Goal: Task Accomplishment & Management: Use online tool/utility

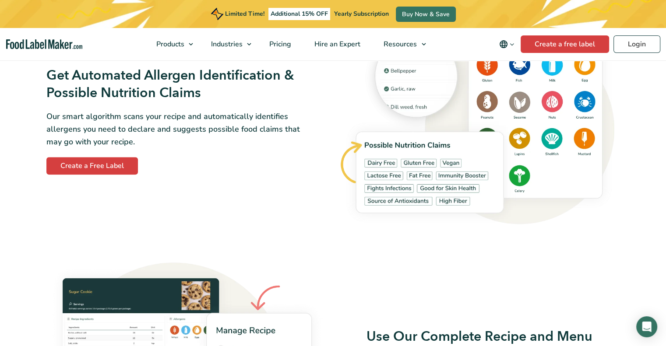
scroll to position [1010, 0]
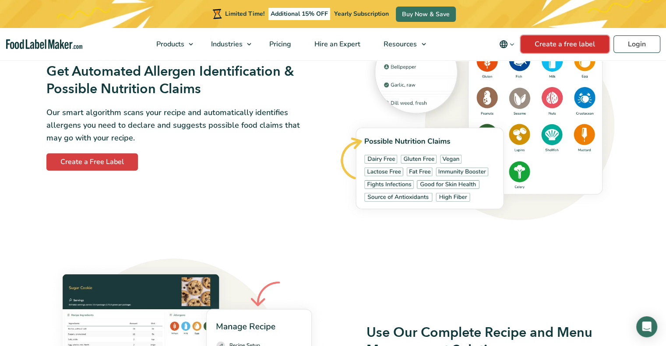
click at [551, 42] on link "Create a free label" at bounding box center [565, 44] width 88 height 18
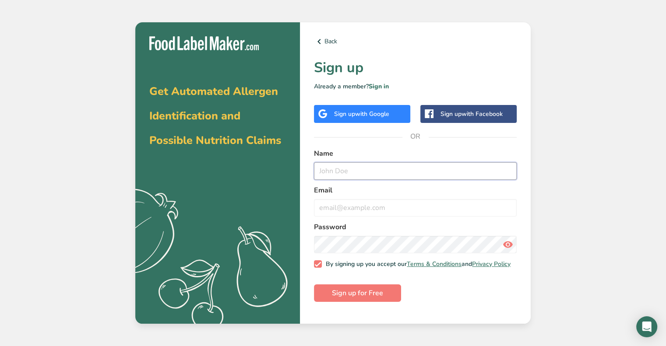
click at [332, 169] on input "text" at bounding box center [415, 171] width 203 height 18
click at [328, 171] on input "text" at bounding box center [415, 171] width 203 height 18
type input "p"
type input "8"
type input "[PERSON_NAME]"
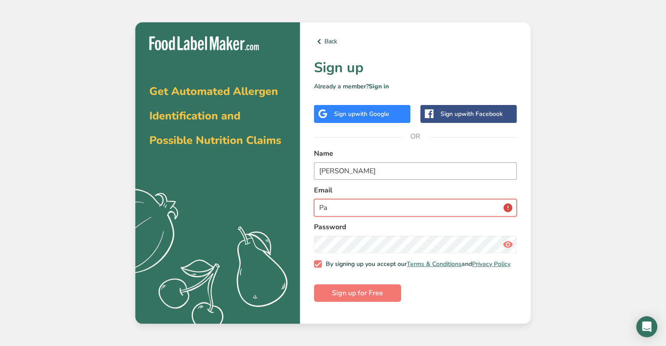
type input "P"
type input "[EMAIL_ADDRESS][PERSON_NAME][DOMAIN_NAME]"
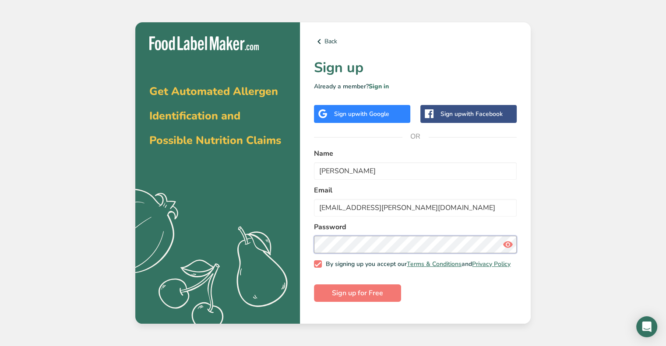
click at [0, 346] on com-1password-button at bounding box center [0, 346] width 0 height 0
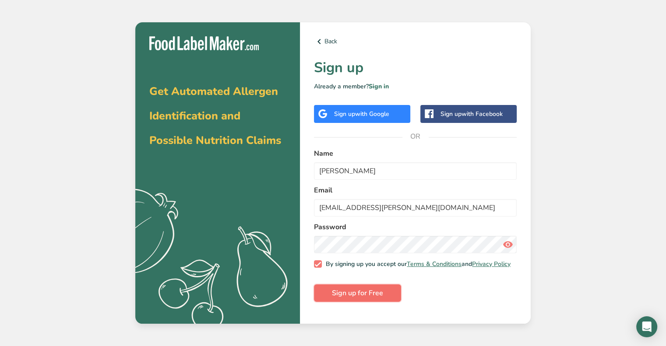
click at [351, 299] on span "Sign up for Free" at bounding box center [357, 293] width 51 height 11
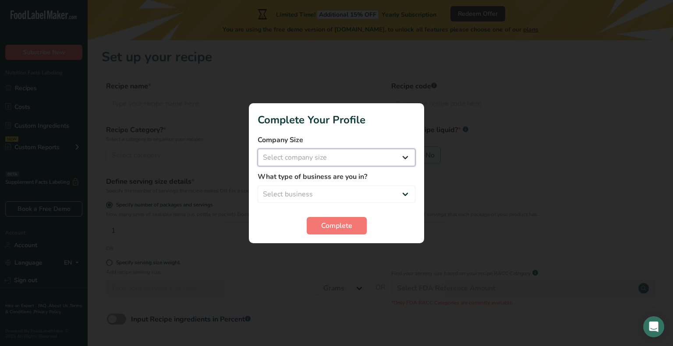
click at [406, 158] on select "Select company size Fewer than 10 Employees 10 to 50 Employees 51 to 500 Employ…" at bounding box center [337, 158] width 158 height 18
select select "1"
click at [258, 149] on select "Select company size Fewer than 10 Employees 10 to 50 Employees 51 to 500 Employ…" at bounding box center [337, 158] width 158 height 18
click at [410, 198] on select "Select business Packaged Food Manufacturer Restaurant & Cafe Bakery Meal Plans …" at bounding box center [337, 195] width 158 height 18
select select "8"
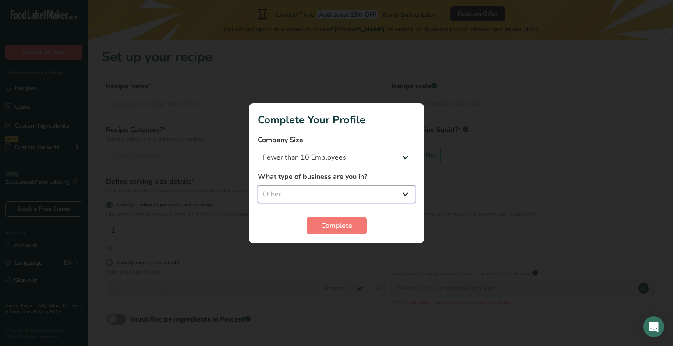
click at [258, 186] on select "Select business Packaged Food Manufacturer Restaurant & Cafe Bakery Meal Plans …" at bounding box center [337, 195] width 158 height 18
click at [337, 223] on span "Complete" at bounding box center [336, 226] width 31 height 11
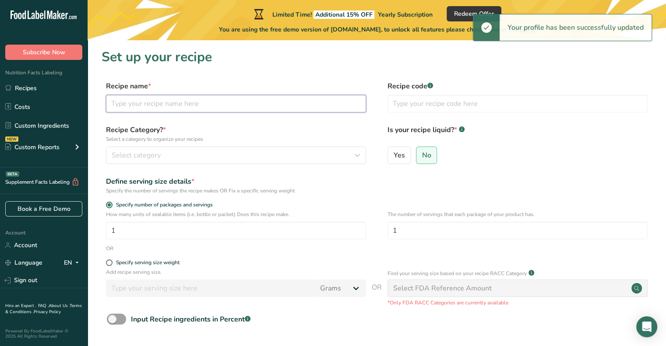
click at [137, 104] on input "text" at bounding box center [236, 104] width 260 height 18
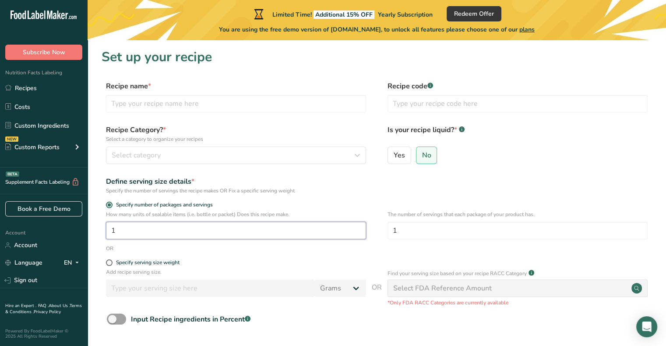
click at [119, 233] on input "1" at bounding box center [236, 231] width 260 height 18
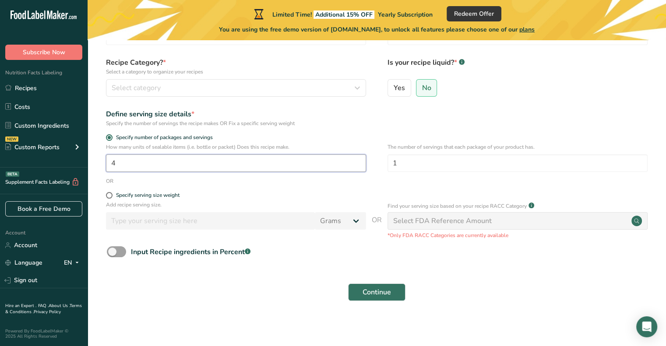
scroll to position [70, 0]
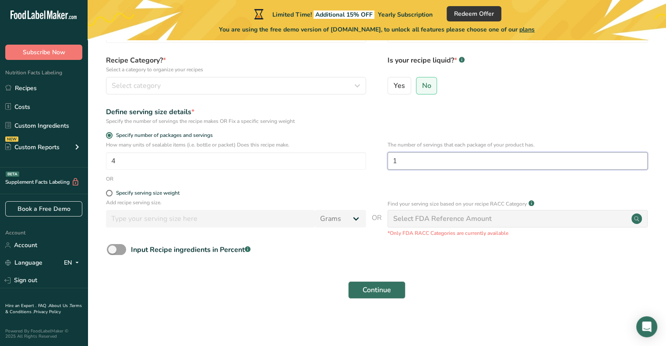
click at [398, 155] on input "1" at bounding box center [518, 161] width 260 height 18
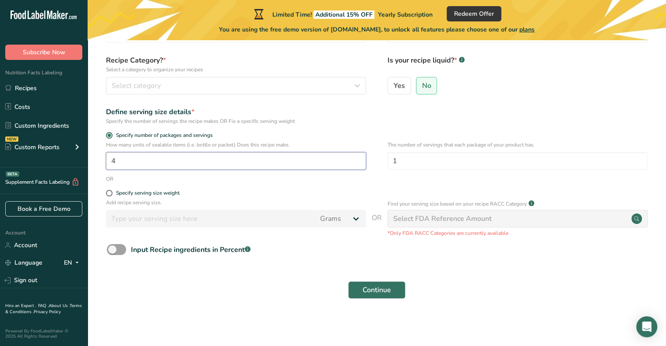
click at [130, 160] on input "4" at bounding box center [236, 161] width 260 height 18
type input "1"
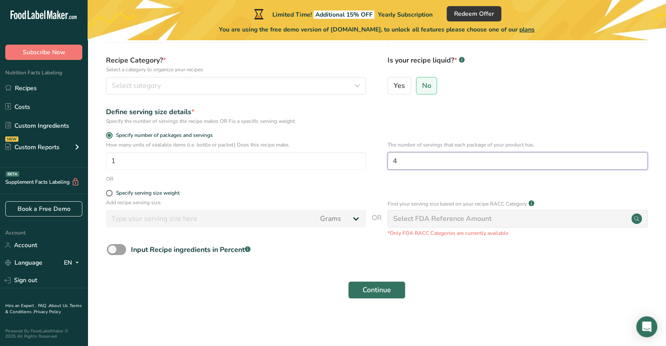
type input "4"
click at [434, 226] on div "Select FDA Reference Amount" at bounding box center [518, 219] width 260 height 18
click at [374, 290] on span "Continue" at bounding box center [377, 290] width 28 height 11
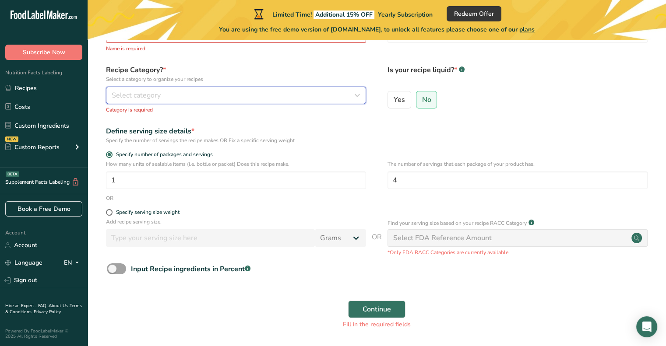
click at [120, 99] on span "Select category" at bounding box center [136, 95] width 49 height 11
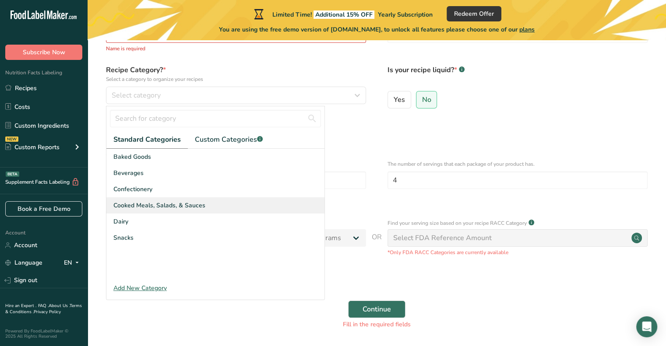
click at [139, 205] on span "Cooked Meals, Salads, & Sauces" at bounding box center [159, 205] width 92 height 9
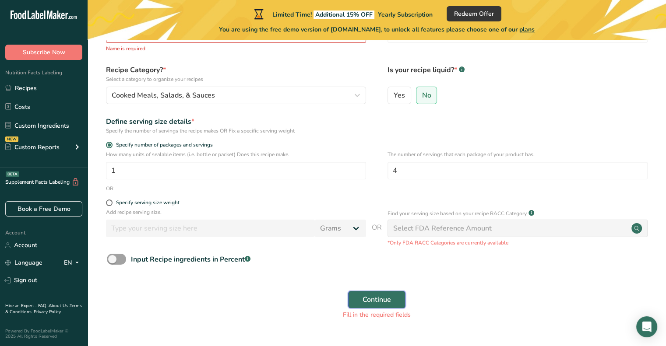
click at [376, 300] on span "Continue" at bounding box center [377, 300] width 28 height 11
click at [272, 187] on div "OR" at bounding box center [377, 189] width 551 height 8
click at [451, 228] on div "Select FDA Reference Amount" at bounding box center [442, 228] width 99 height 11
click at [108, 201] on span at bounding box center [109, 203] width 7 height 7
click at [108, 201] on input "Specify serving size weight" at bounding box center [109, 203] width 6 height 6
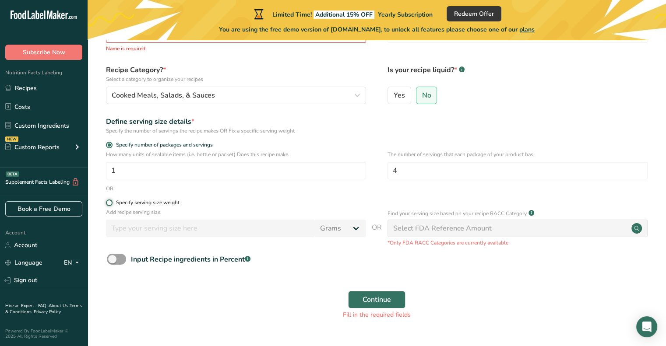
radio input "true"
radio input "false"
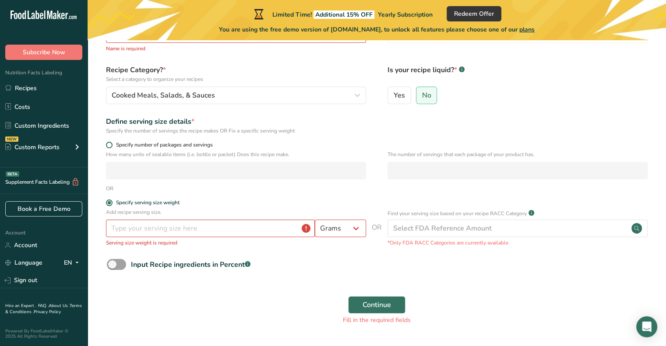
click at [107, 145] on span at bounding box center [109, 145] width 7 height 7
click at [107, 145] on input "Specify number of packages and servings" at bounding box center [109, 145] width 6 height 6
radio input "true"
radio input "false"
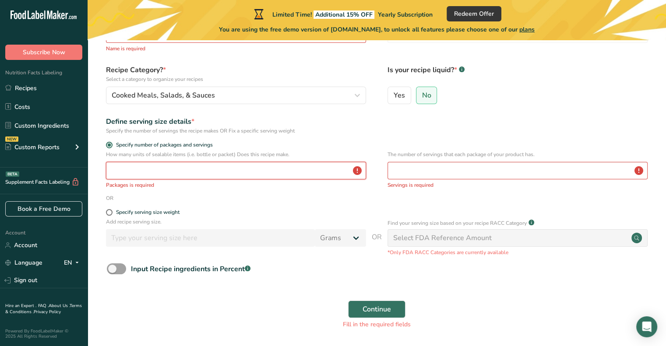
click at [162, 167] on input "number" at bounding box center [236, 171] width 260 height 18
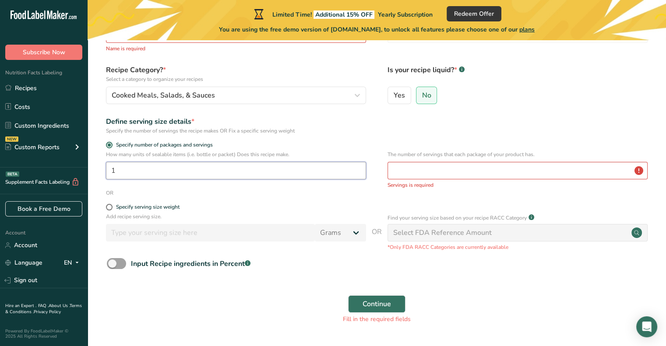
type input "1"
click at [426, 169] on input "number" at bounding box center [518, 171] width 260 height 18
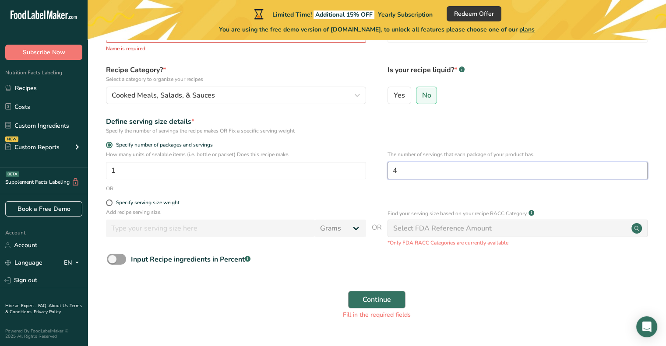
type input "4"
click at [381, 298] on span "Continue" at bounding box center [377, 300] width 28 height 11
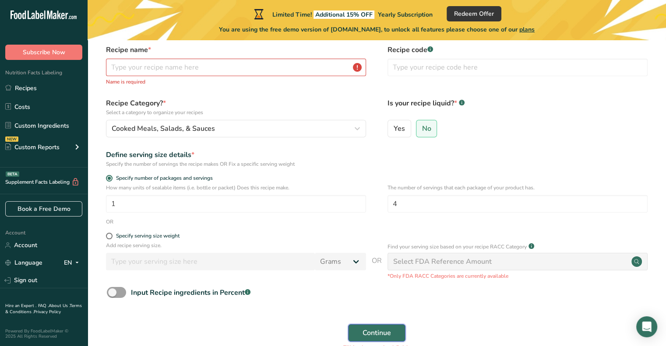
scroll to position [0, 0]
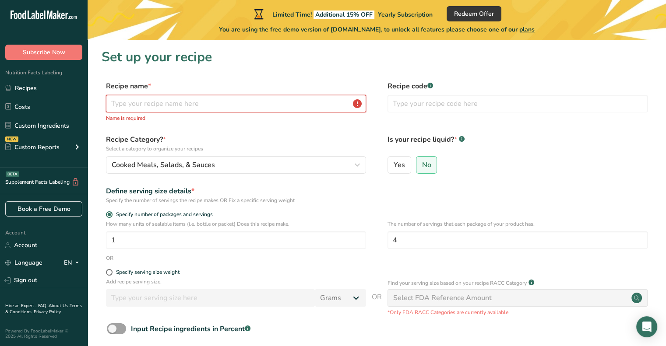
click at [117, 98] on input "text" at bounding box center [236, 104] width 260 height 18
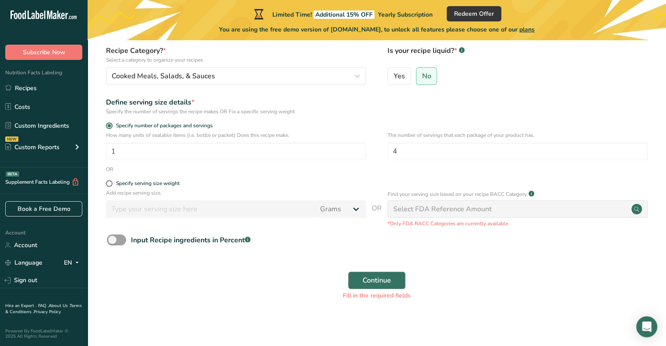
type input "[US_STATE] Flounder Oreganata"
click at [375, 283] on span "Continue" at bounding box center [377, 280] width 28 height 11
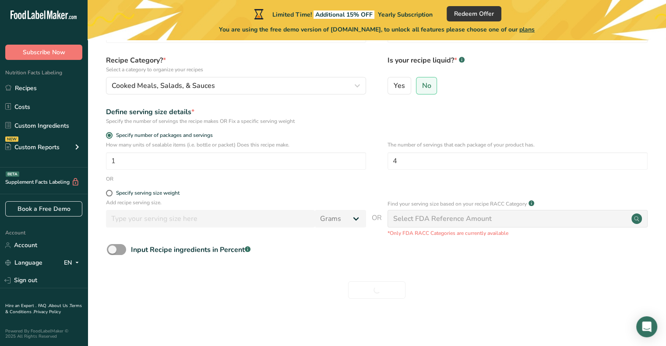
scroll to position [70, 0]
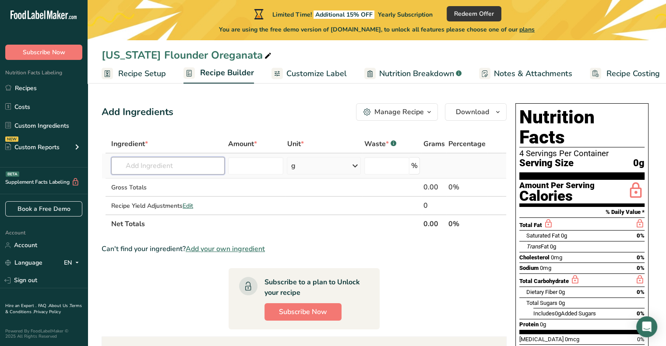
click at [138, 166] on input "text" at bounding box center [167, 166] width 113 height 18
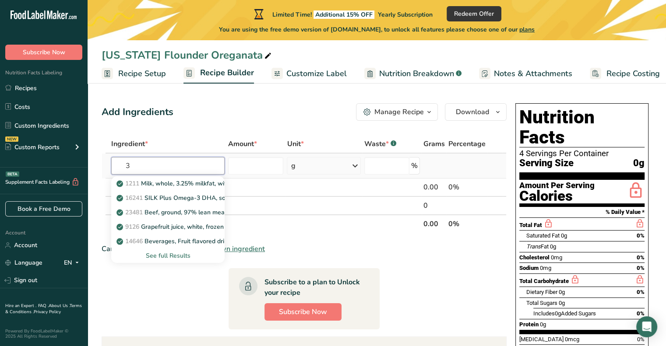
type input "3"
type input "Olive oil"
click at [154, 189] on link "Extra Virgin Olive Oil" at bounding box center [167, 184] width 113 height 14
type input "Extra Virgin Olive Oil"
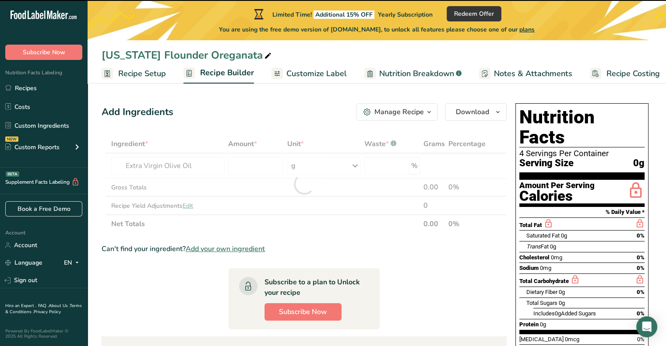
type input "0"
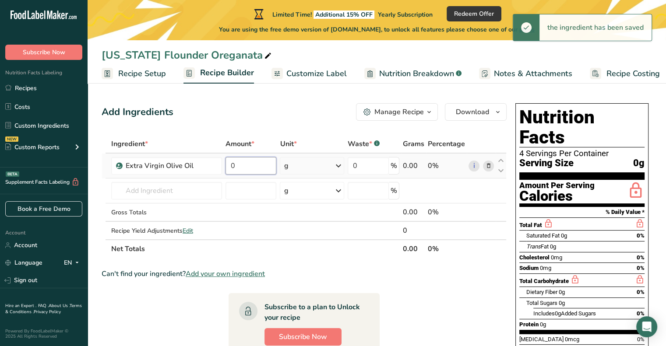
drag, startPoint x: 247, startPoint y: 165, endPoint x: 226, endPoint y: 164, distance: 20.6
click at [226, 164] on input "0" at bounding box center [251, 166] width 51 height 18
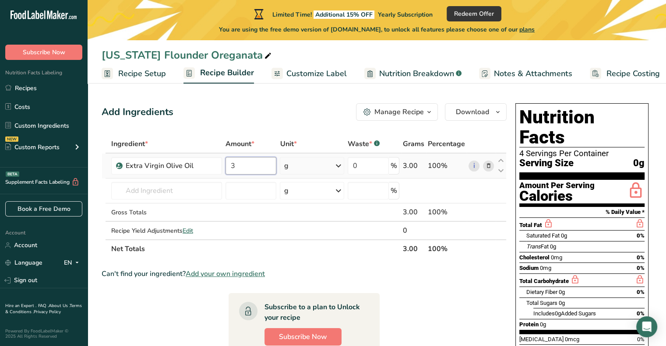
type input "3"
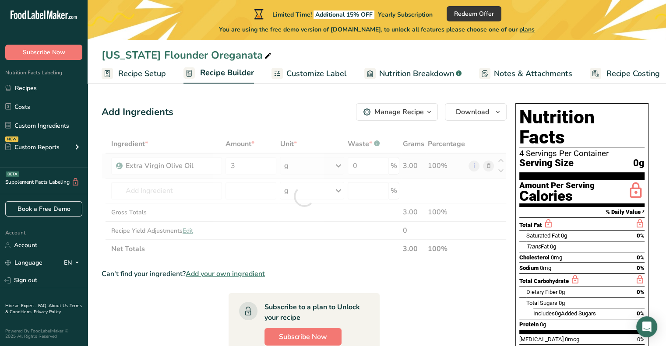
click at [339, 166] on div "Ingredient * Amount * Unit * Waste * .a-a{fill:#347362;}.b-a{fill:#fff;} Grams …" at bounding box center [304, 197] width 405 height 124
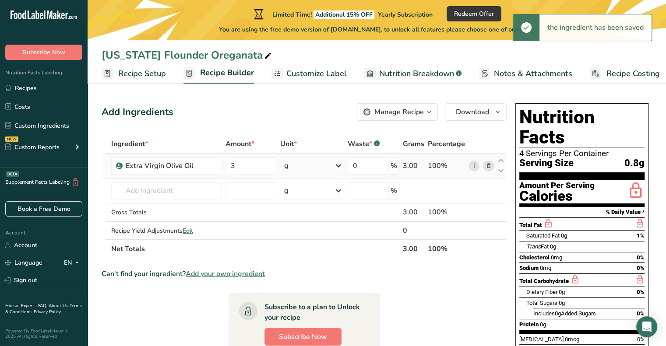
click at [339, 166] on icon at bounding box center [338, 166] width 11 height 16
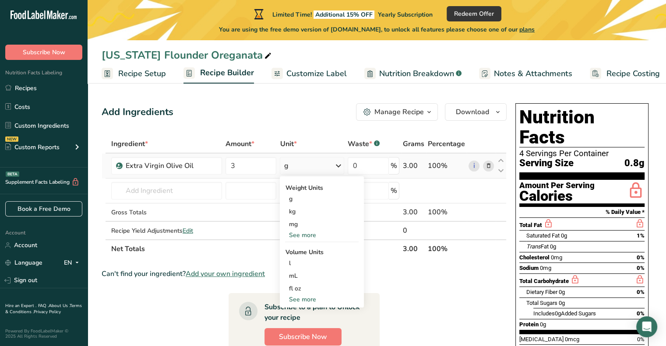
click at [289, 297] on div "See more" at bounding box center [322, 299] width 74 height 9
select select "22"
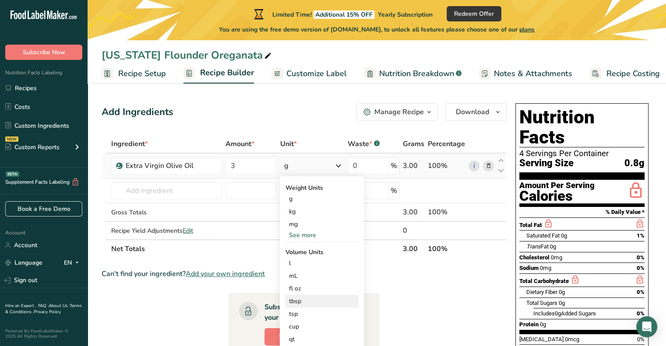
click at [297, 303] on div "tbsp" at bounding box center [322, 301] width 67 height 9
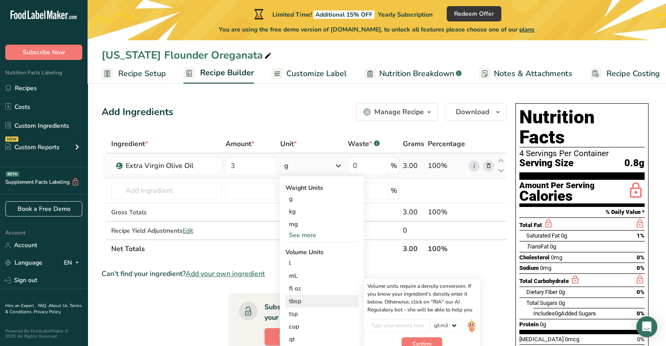
click at [297, 301] on div "tbsp" at bounding box center [322, 301] width 67 height 9
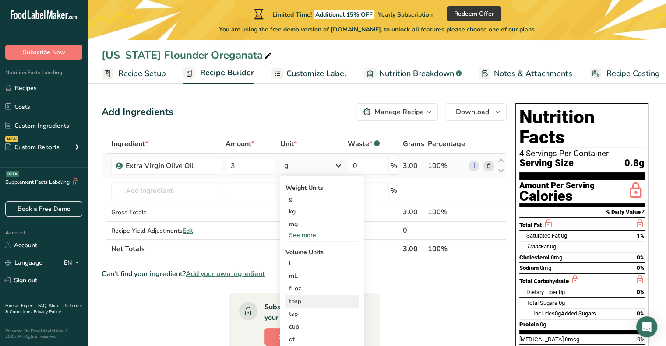
click at [293, 301] on div "tbsp" at bounding box center [322, 301] width 67 height 9
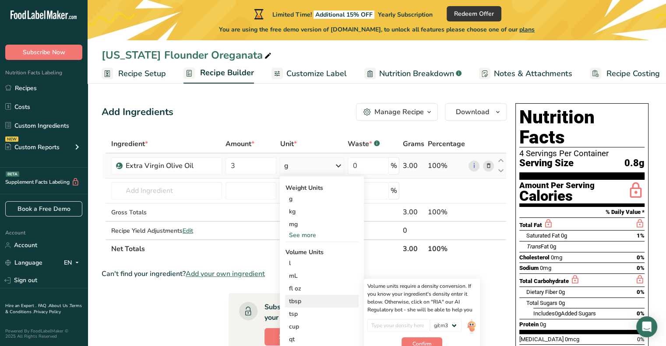
click at [294, 297] on div "tbsp" at bounding box center [322, 301] width 67 height 9
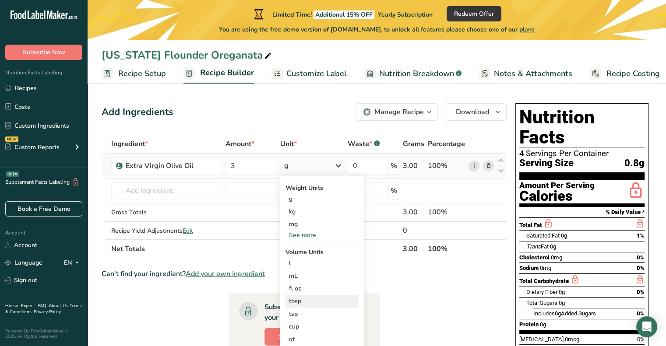
click at [300, 300] on div "tbsp" at bounding box center [322, 301] width 67 height 9
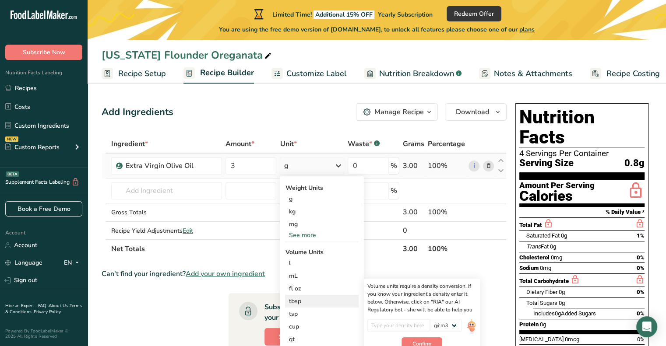
click at [300, 300] on div "tbsp" at bounding box center [322, 301] width 67 height 9
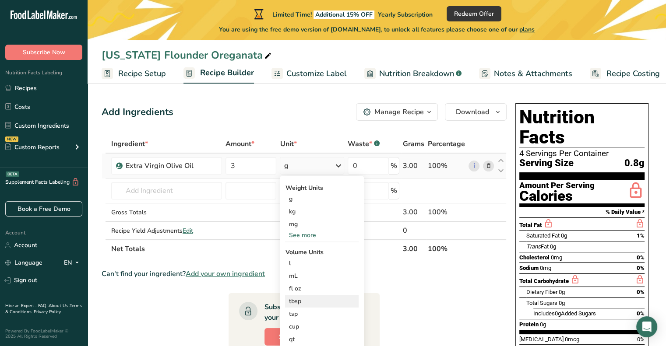
click at [299, 300] on div "tbsp" at bounding box center [322, 301] width 67 height 9
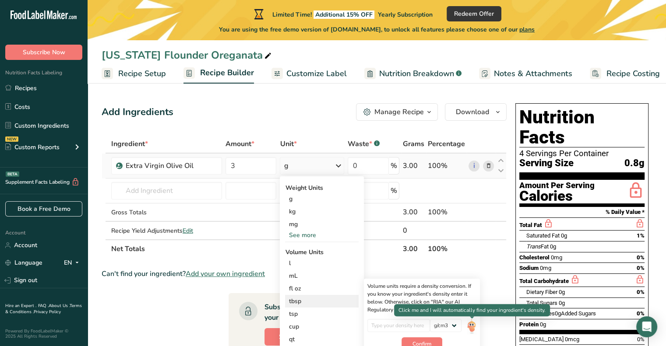
click at [472, 329] on img at bounding box center [472, 326] width 10 height 15
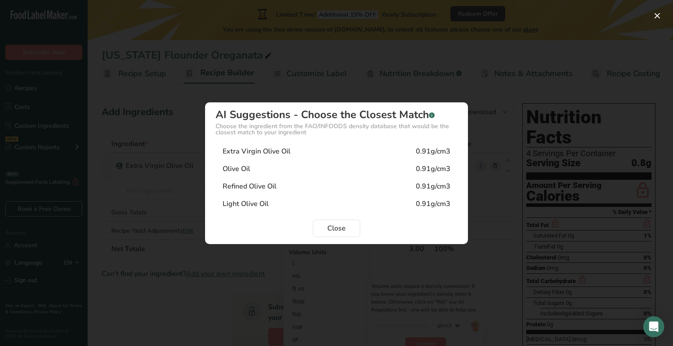
click at [274, 151] on div "Extra Virgin Olive Oil" at bounding box center [256, 151] width 68 height 11
type input "0.91"
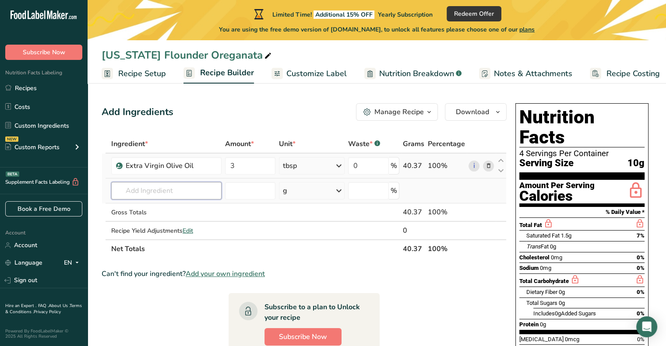
click at [143, 193] on input "text" at bounding box center [166, 191] width 110 height 18
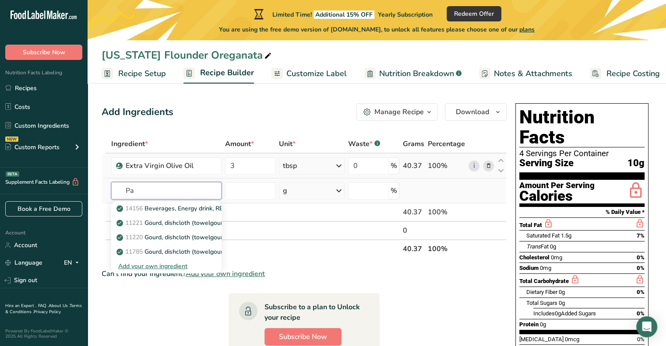
type input "P"
type input "breadcrumbs"
click at [176, 209] on p "18079 Bread, crumbs, dry, grated, plain" at bounding box center [176, 208] width 116 height 9
type input "Bread, crumbs, dry, grated, plain"
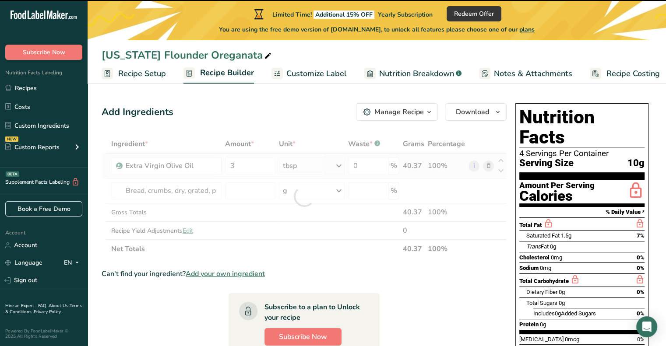
type input "0"
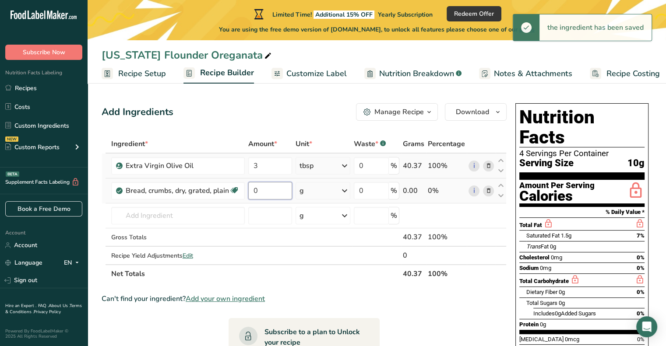
click at [265, 191] on input "0" at bounding box center [270, 191] width 44 height 18
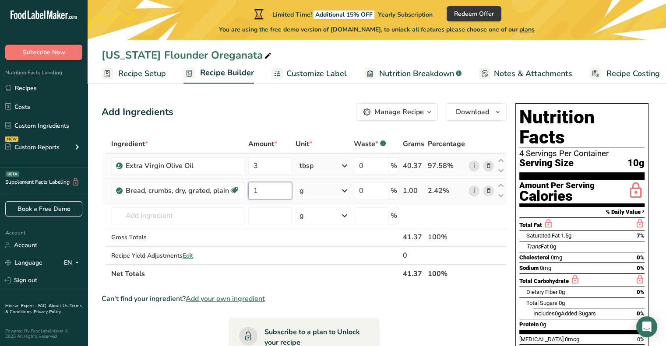
type input "1"
click at [343, 192] on div "Ingredient * Amount * Unit * Waste * .a-a{fill:#347362;}.b-a{fill:#fff;} Grams …" at bounding box center [304, 209] width 405 height 148
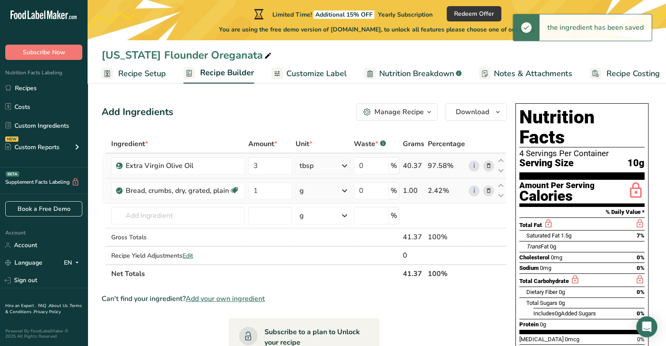
click at [344, 192] on icon at bounding box center [344, 191] width 11 height 16
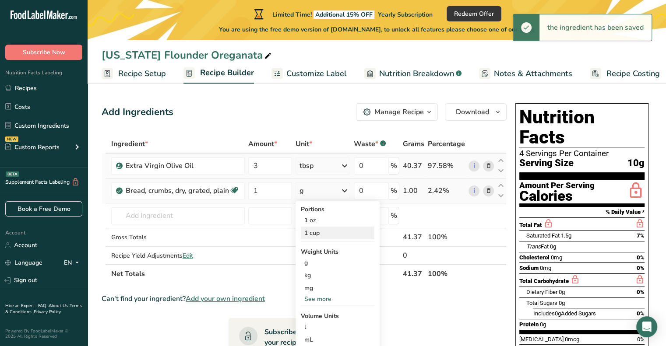
click at [314, 233] on div "1 cup" at bounding box center [338, 233] width 74 height 13
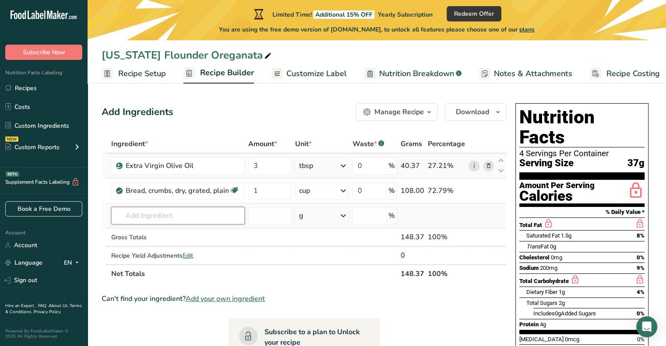
click at [140, 216] on input "text" at bounding box center [178, 216] width 134 height 18
type input "Oregano"
click at [148, 235] on p "2027 Spices, oregano, dried" at bounding box center [160, 233] width 85 height 9
type input "Spices, oregano, dried"
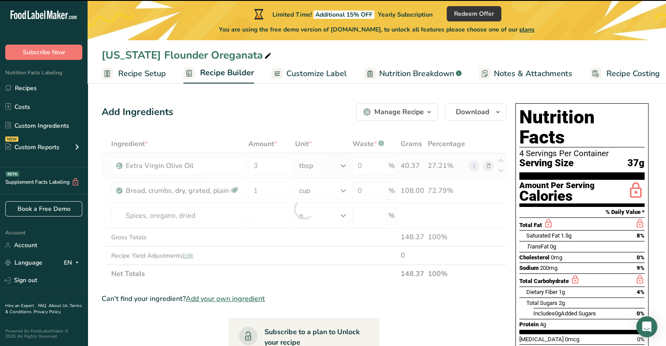
type input "0"
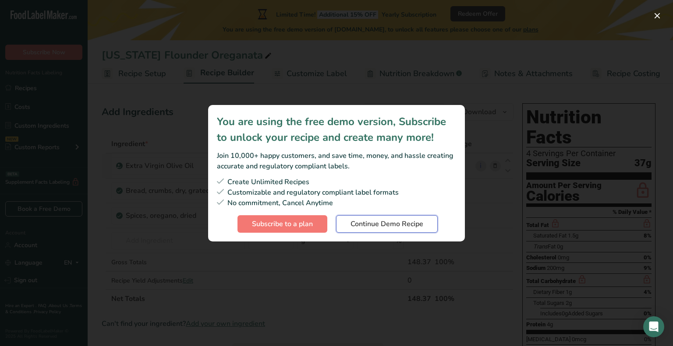
click at [378, 226] on span "Continue Demo Recipe" at bounding box center [386, 224] width 73 height 11
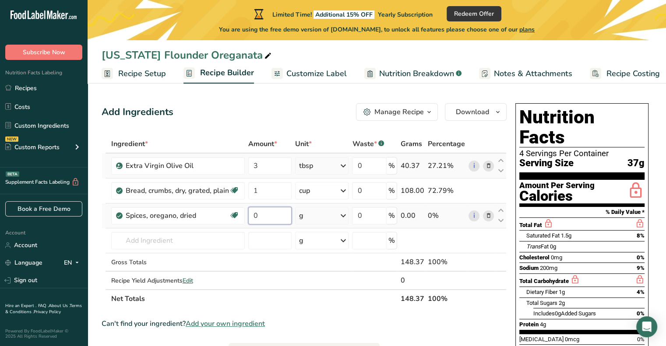
click at [259, 216] on input "0" at bounding box center [269, 216] width 43 height 18
type input "1.25"
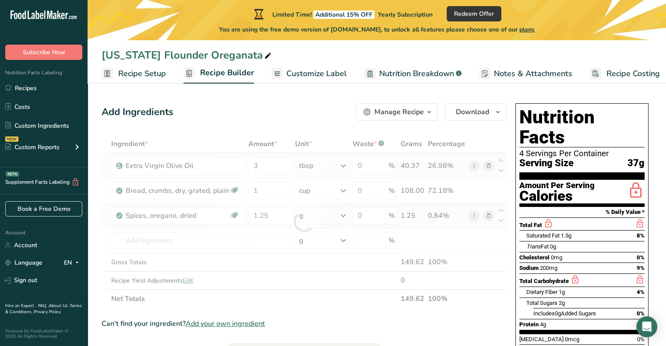
click at [347, 215] on div "Ingredient * Amount * Unit * Waste * .a-a{fill:#347362;}.b-a{fill:#fff;} Grams …" at bounding box center [304, 221] width 405 height 173
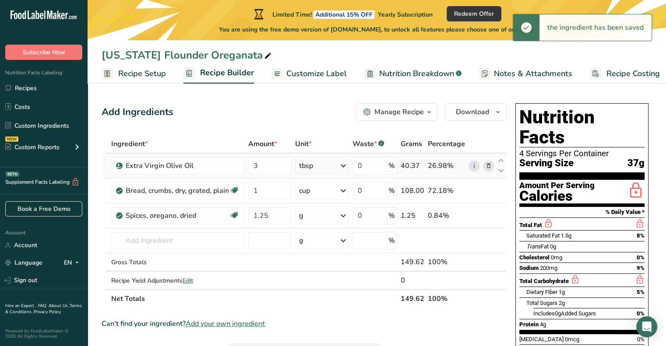
click at [342, 215] on icon at bounding box center [343, 216] width 11 height 16
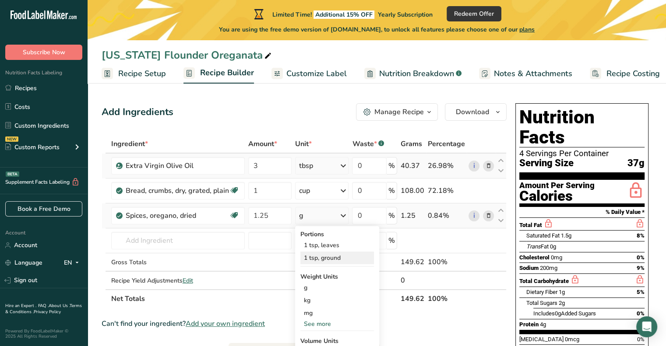
click at [332, 257] on div "1 tsp, ground" at bounding box center [337, 258] width 74 height 13
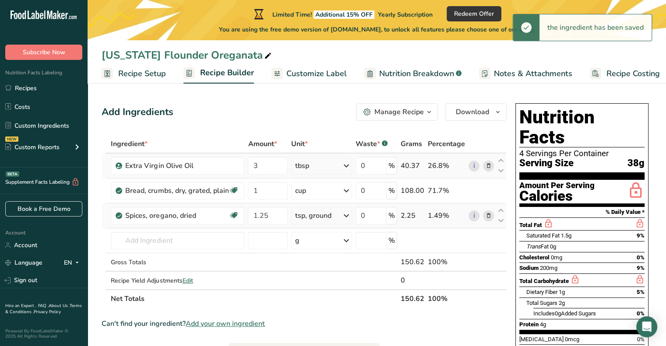
click at [347, 216] on icon at bounding box center [346, 216] width 11 height 16
click at [325, 243] on div "1 tsp, leaves" at bounding box center [334, 245] width 74 height 13
click at [159, 247] on input "text" at bounding box center [178, 241] width 134 height 18
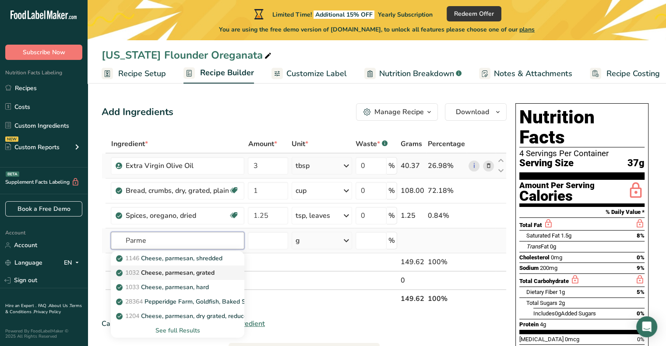
type input "Parme"
click at [153, 273] on p "1032 Cheese, parmesan, grated" at bounding box center [166, 272] width 96 height 9
type input "Cheese, parmesan, grated"
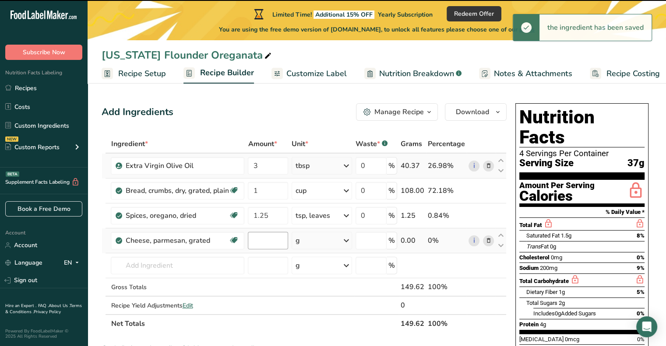
type input "0"
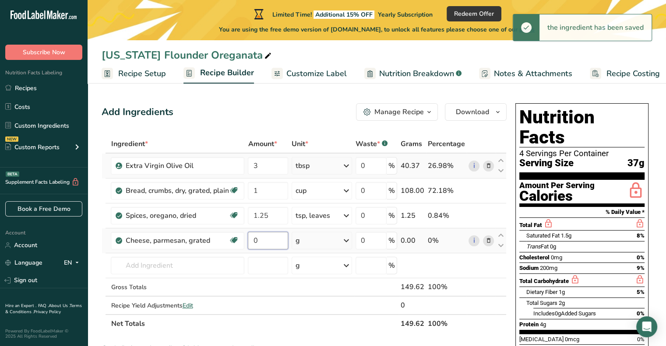
click at [265, 243] on input "0" at bounding box center [268, 241] width 40 height 18
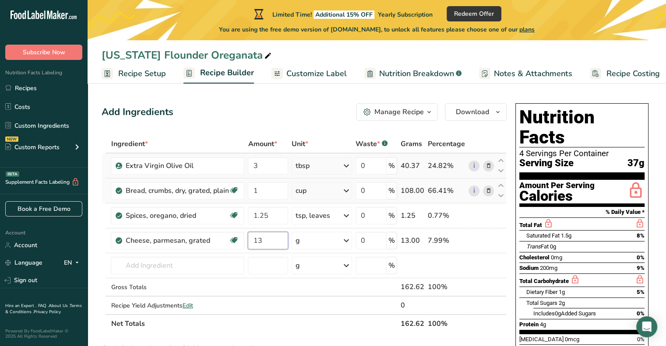
type input "1"
type input "0.33"
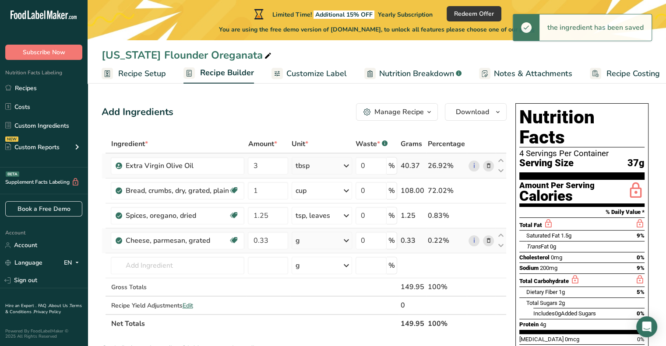
click at [347, 242] on icon at bounding box center [346, 241] width 11 height 16
click at [315, 271] on div "1 cup" at bounding box center [334, 270] width 74 height 13
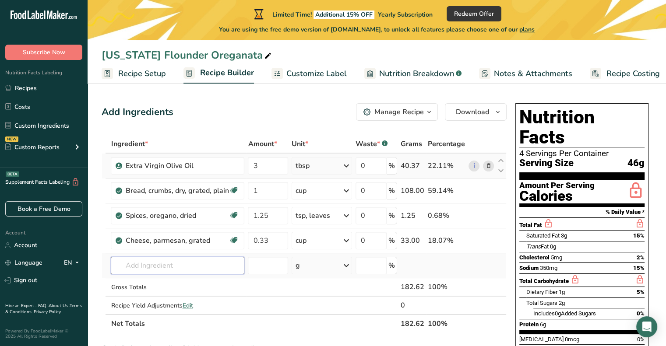
click at [156, 269] on input "text" at bounding box center [178, 266] width 134 height 18
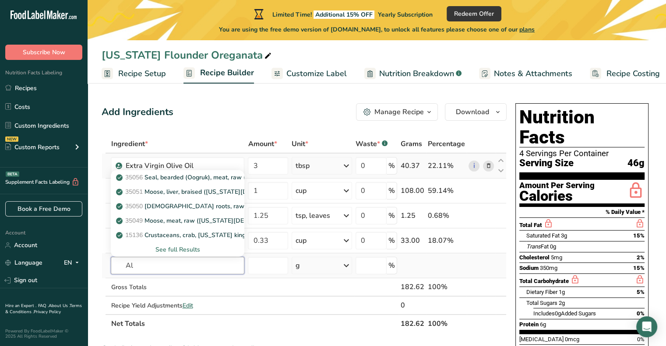
type input "A"
type input "flounder"
click at [224, 176] on p "15029 Fish, flatfish (flounder and sole species), cooked, dry heat" at bounding box center [212, 177] width 188 height 9
type input "Fish, flatfish (flounder and sole species), cooked, dry heat"
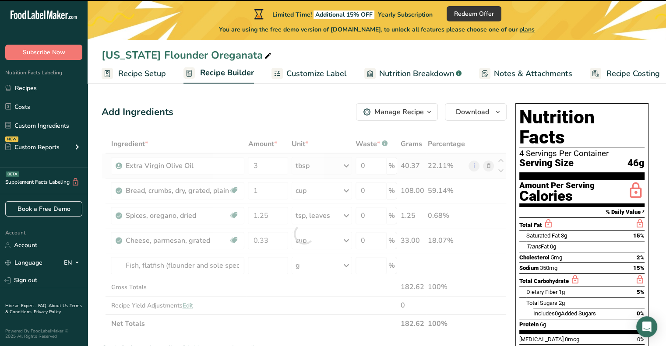
type input "0"
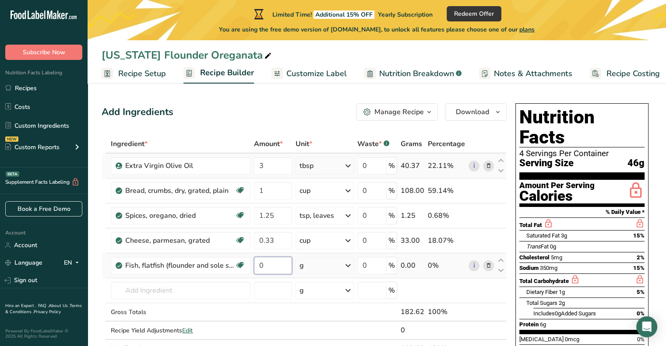
click at [258, 266] on input "0" at bounding box center [273, 266] width 38 height 18
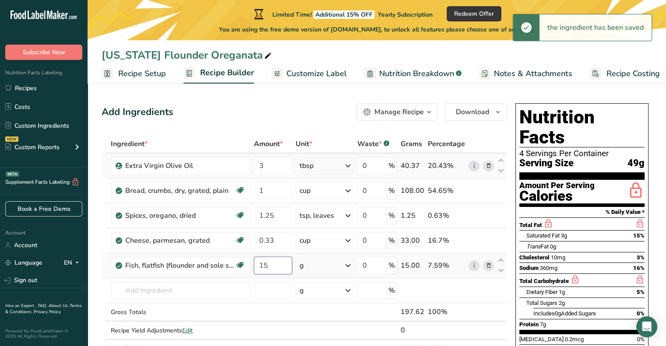
click at [264, 265] on input "15" at bounding box center [273, 266] width 38 height 18
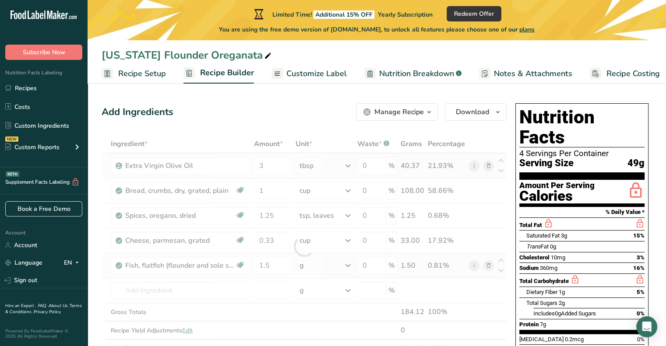
click at [311, 266] on div "Ingredient * Amount * Unit * Waste * .a-a{fill:#347362;}.b-a{fill:#fff;} Grams …" at bounding box center [304, 246] width 405 height 223
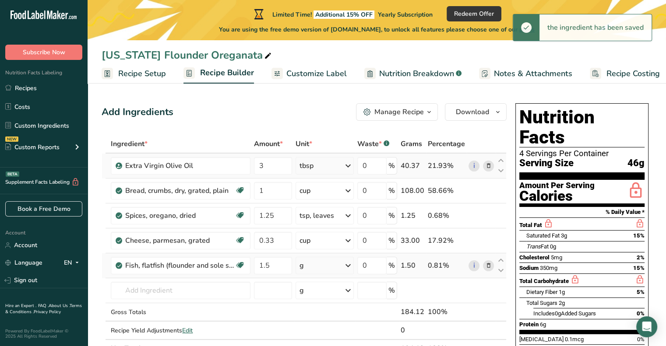
click at [349, 265] on icon at bounding box center [348, 266] width 11 height 16
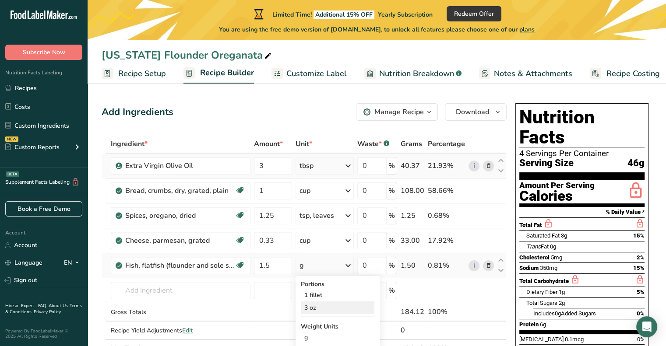
click at [313, 307] on div "3 oz" at bounding box center [338, 308] width 74 height 13
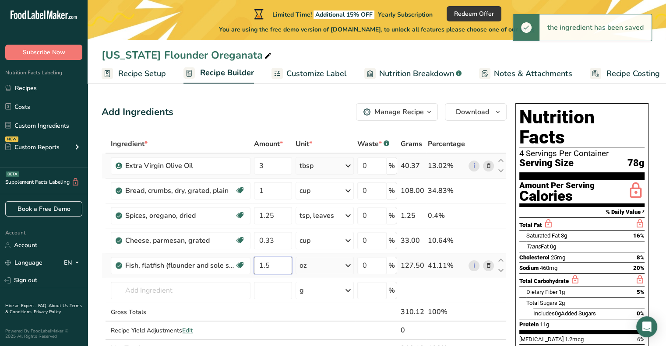
click at [271, 264] on input "1.5" at bounding box center [273, 266] width 38 height 18
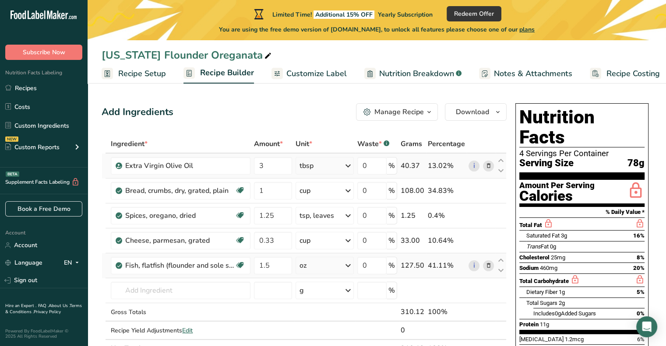
click at [350, 265] on div "Ingredient * Amount * Unit * Waste * .a-a{fill:#347362;}.b-a{fill:#fff;} Grams …" at bounding box center [304, 246] width 405 height 223
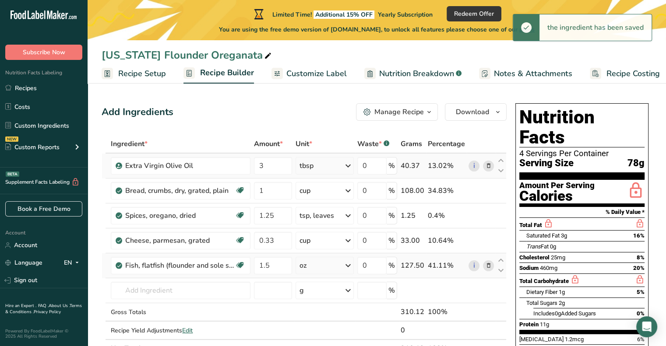
click at [348, 265] on icon at bounding box center [348, 266] width 11 height 16
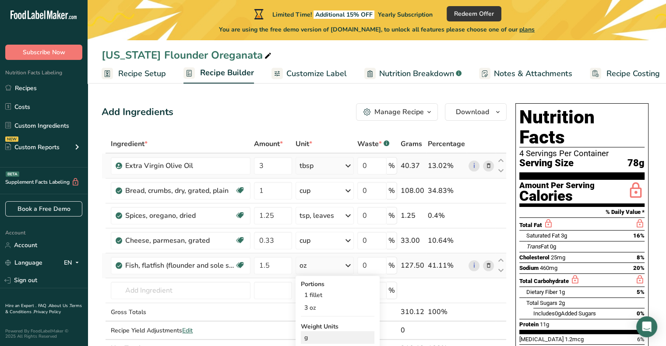
click at [304, 336] on div "g" at bounding box center [338, 338] width 74 height 13
click at [279, 264] on input "1.5" at bounding box center [273, 266] width 38 height 18
type input "1"
type input "680"
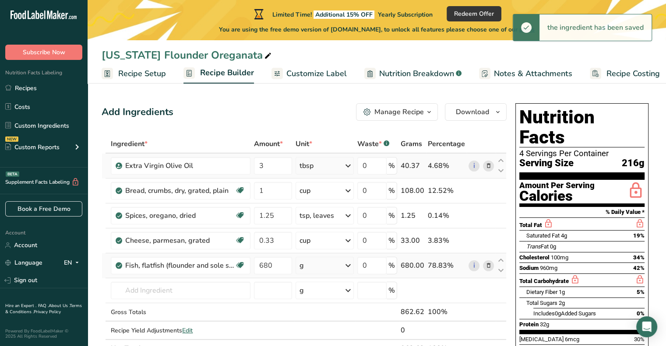
click at [347, 265] on icon at bounding box center [348, 266] width 11 height 16
click at [322, 338] on div "g" at bounding box center [338, 338] width 74 height 13
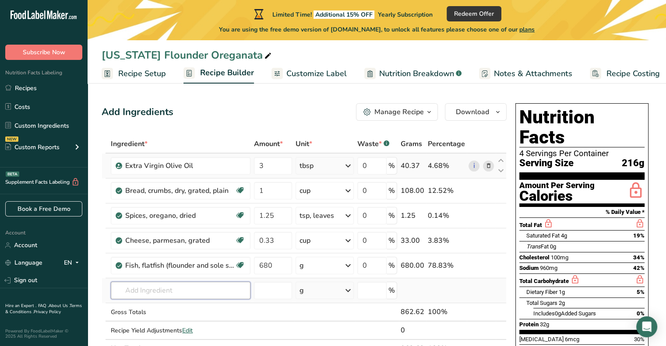
click at [141, 292] on input "text" at bounding box center [181, 291] width 140 height 18
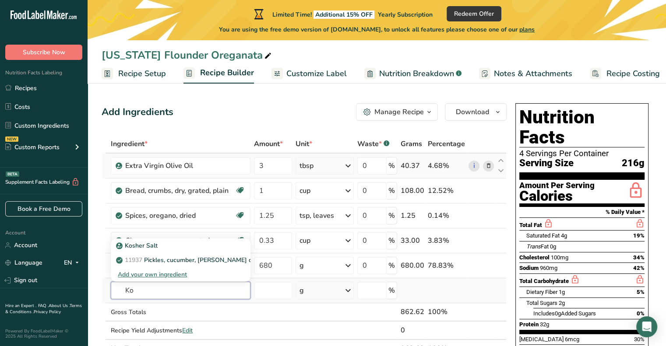
type input "K"
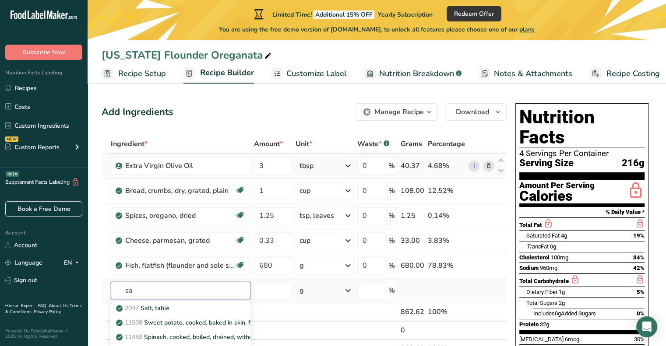
type input "s"
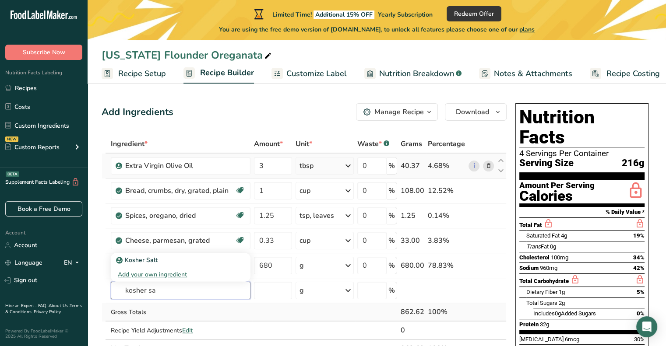
type input "kosher sa"
click at [177, 311] on div "Gross Totals" at bounding box center [181, 312] width 140 height 9
click at [159, 293] on input "text" at bounding box center [181, 291] width 140 height 18
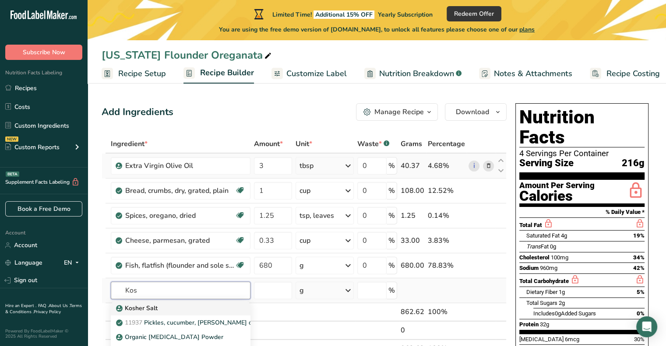
type input "Kos"
click at [134, 309] on p "Kosher Salt" at bounding box center [138, 308] width 40 height 9
type input "Kosher Salt"
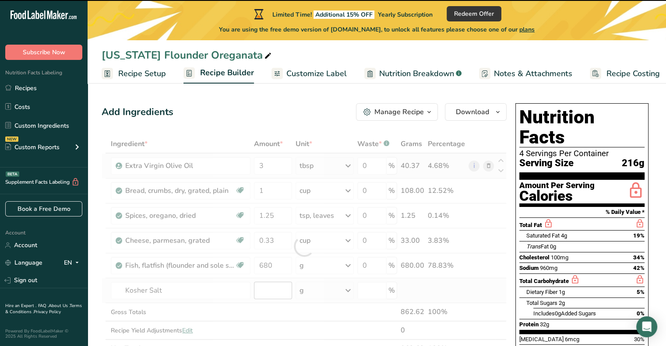
type input "0"
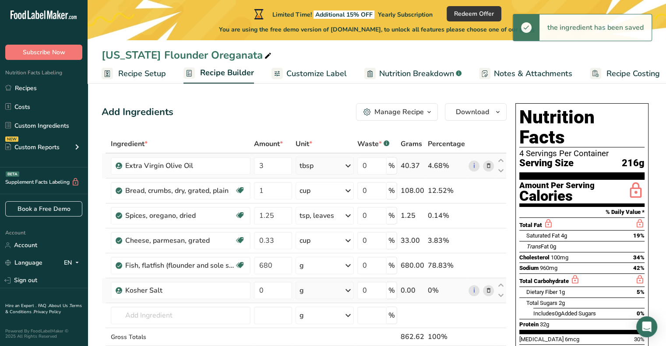
click at [347, 290] on icon at bounding box center [348, 291] width 11 height 16
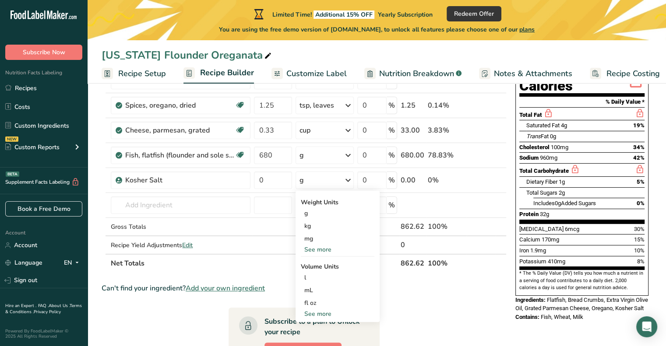
scroll to position [115, 0]
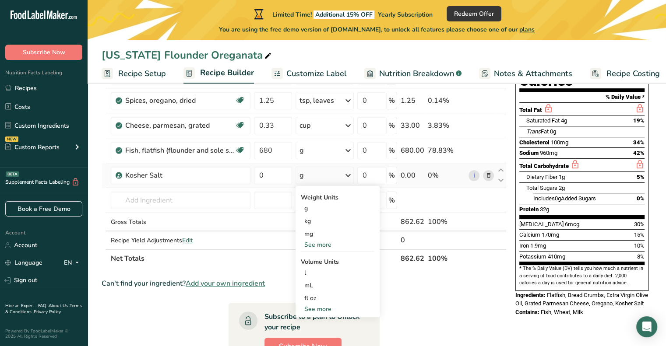
click at [315, 309] on div "See more" at bounding box center [338, 309] width 74 height 9
select select "22"
click at [308, 321] on div "tsp" at bounding box center [337, 323] width 67 height 9
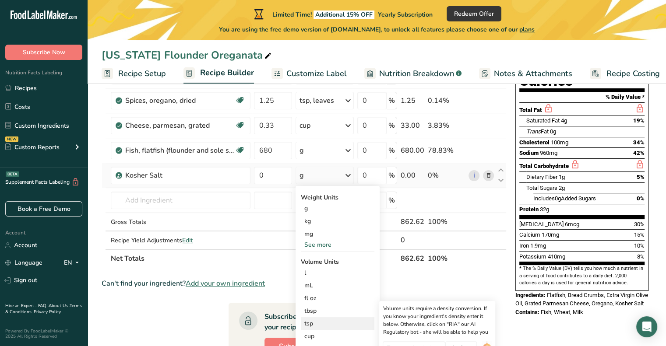
click at [308, 321] on div "tsp" at bounding box center [337, 323] width 67 height 9
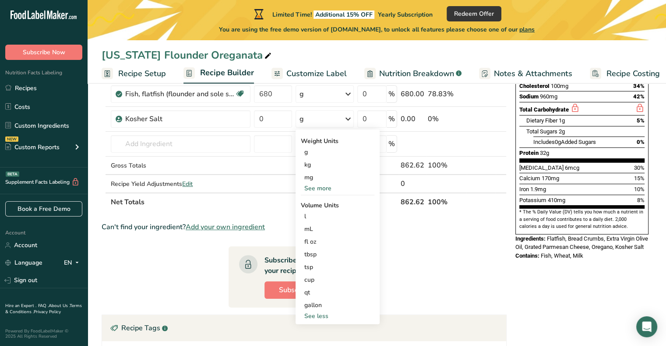
scroll to position [175, 0]
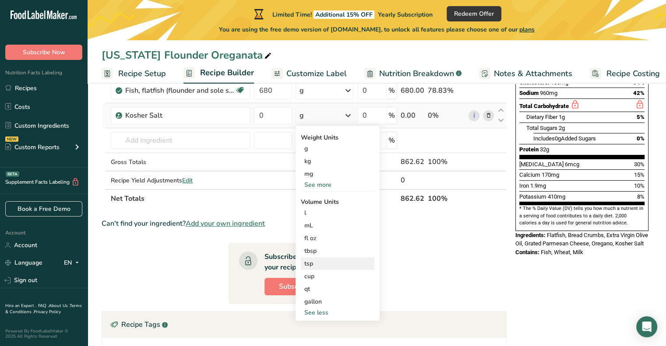
click at [312, 265] on div "tsp" at bounding box center [337, 263] width 67 height 9
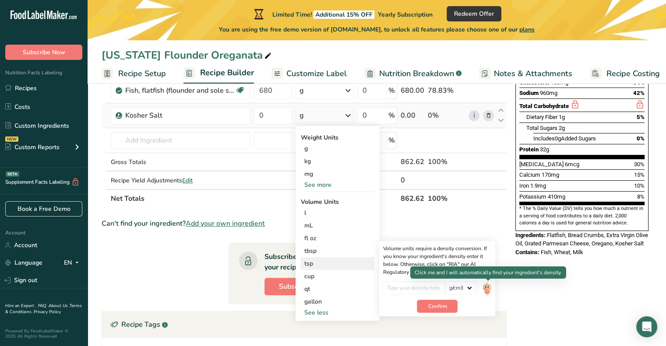
click at [485, 285] on img at bounding box center [487, 289] width 10 height 15
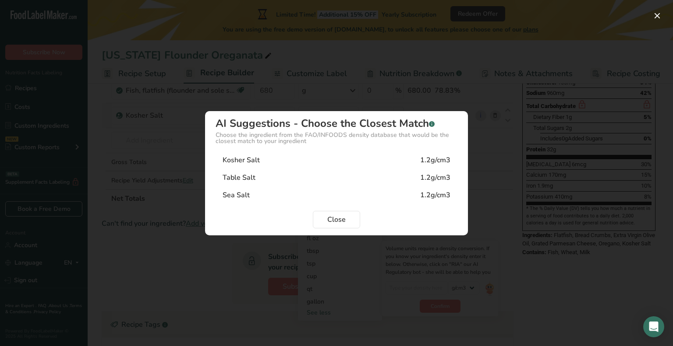
click at [239, 159] on div "Kosher Salt" at bounding box center [240, 160] width 37 height 11
type input "1.2"
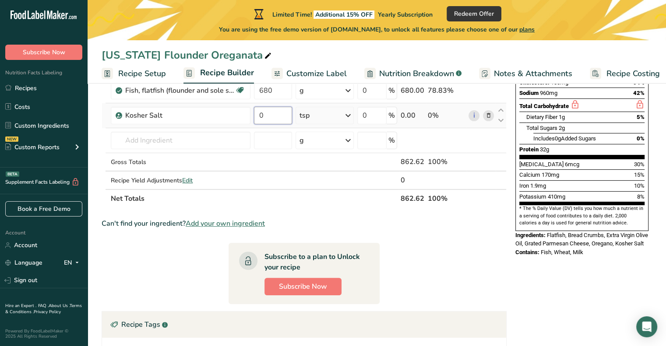
click at [275, 111] on input "0" at bounding box center [273, 116] width 38 height 18
type input "0.75"
click at [138, 142] on div "Ingredient * Amount * Unit * Waste * .a-a{fill:#347362;}.b-a{fill:#fff;} Grams …" at bounding box center [304, 84] width 405 height 248
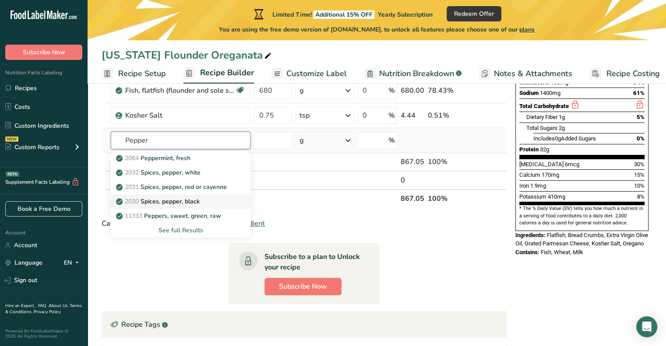
type input "Pepper"
click at [159, 202] on p "2030 Spices, pepper, black" at bounding box center [159, 201] width 82 height 9
type input "Spices, pepper, black"
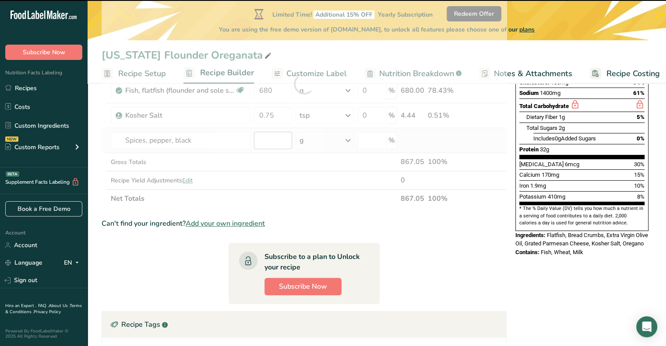
type input "0"
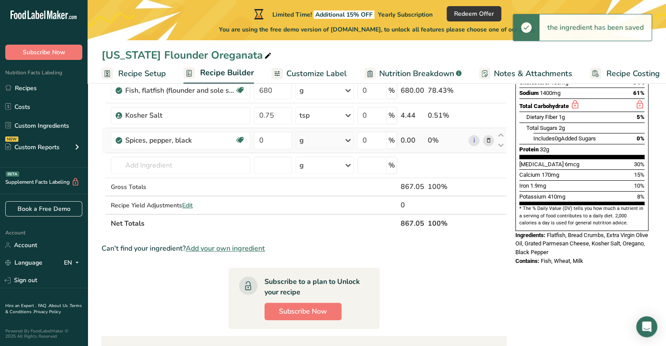
click at [348, 139] on icon at bounding box center [348, 141] width 11 height 16
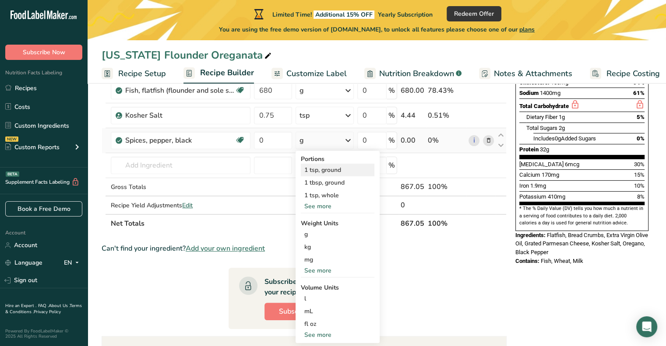
click at [322, 170] on div "1 tsp, ground" at bounding box center [338, 170] width 74 height 13
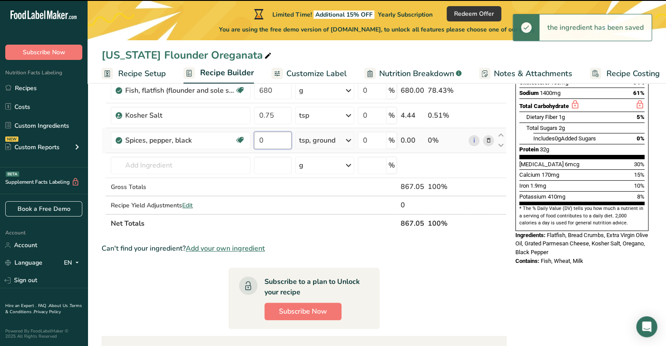
click at [264, 138] on input "0" at bounding box center [272, 141] width 37 height 18
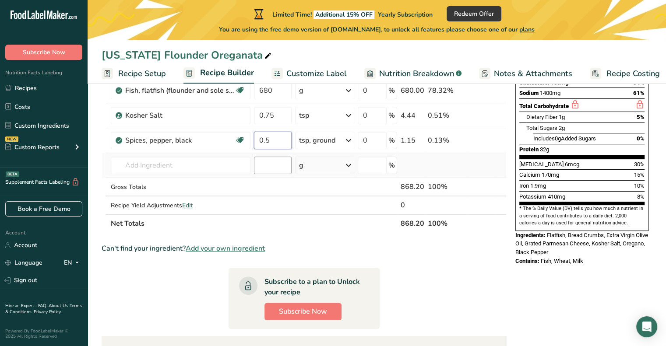
type input "0.5"
click at [267, 161] on div "Ingredient * Amount * Unit * Waste * .a-a{fill:#347362;}.b-a{fill:#fff;} Grams …" at bounding box center [304, 96] width 405 height 273
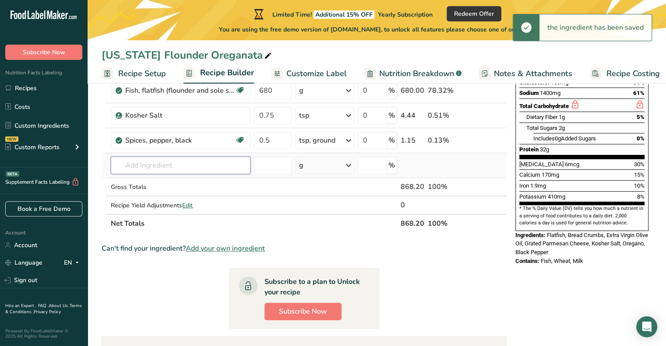
click at [140, 164] on input "text" at bounding box center [181, 166] width 140 height 18
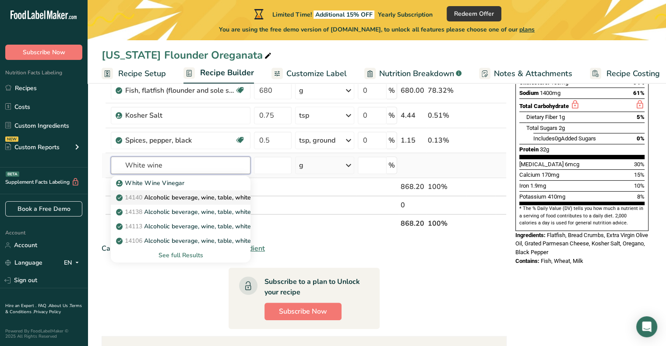
type input "White wine"
click at [162, 195] on p "14140 Alcoholic beverage, wine, table, white, Muscat" at bounding box center [196, 197] width 157 height 9
type input "Alcoholic beverage, wine, table, white, Muscat"
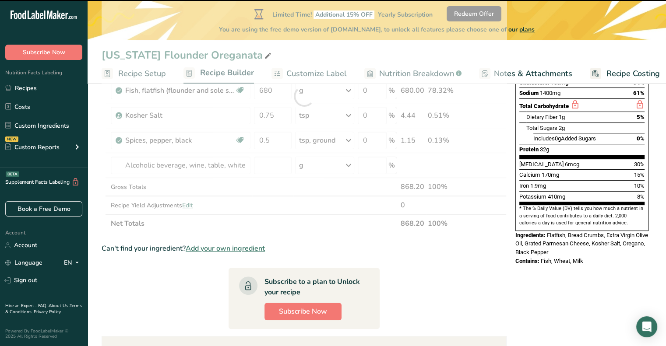
type input "0"
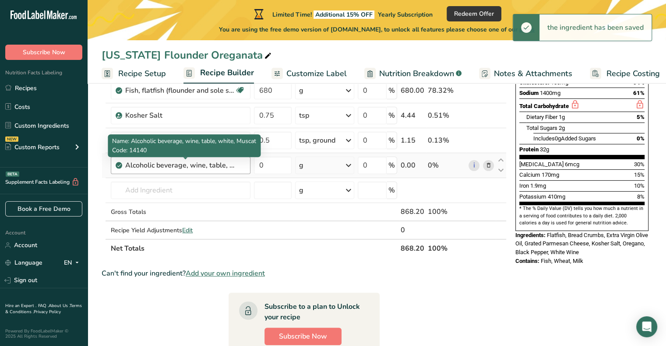
click at [233, 164] on div "Alcoholic beverage, wine, table, white, Muscat" at bounding box center [179, 165] width 109 height 11
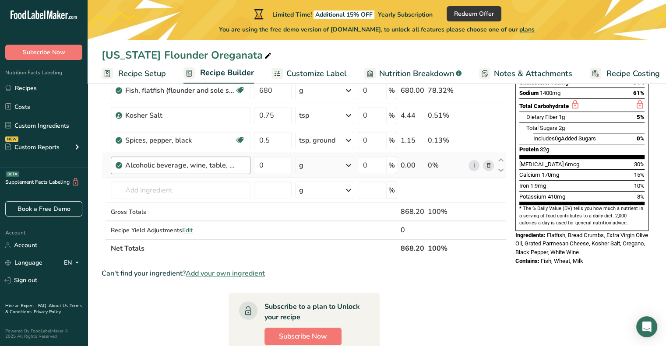
drag, startPoint x: 237, startPoint y: 170, endPoint x: 187, endPoint y: 168, distance: 49.5
click at [187, 168] on div "Alcoholic beverage, wine, table, white, Muscat" at bounding box center [179, 165] width 109 height 11
click at [175, 166] on div "Alcoholic beverage, wine, table, white, Muscat" at bounding box center [179, 165] width 109 height 11
click at [251, 163] on td "Alcoholic beverage, wine, table, white, Muscat" at bounding box center [180, 165] width 143 height 25
click at [243, 162] on div "Alcoholic beverage, wine, table, white, Muscat" at bounding box center [185, 165] width 120 height 11
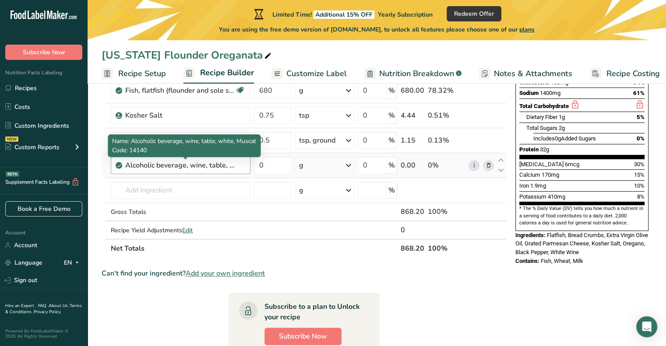
drag, startPoint x: 138, startPoint y: 162, endPoint x: 128, endPoint y: 162, distance: 10.5
click at [128, 162] on div "Alcoholic beverage, wine, table, white, Muscat" at bounding box center [179, 165] width 109 height 11
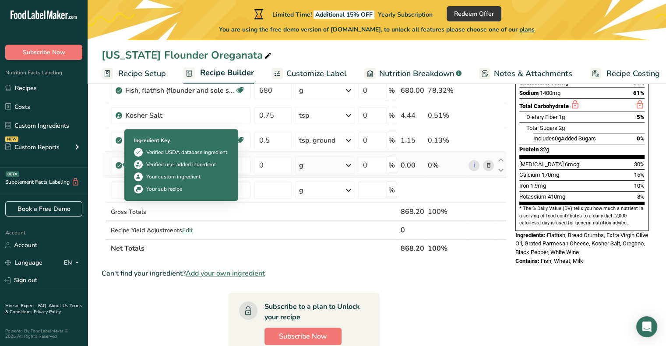
click at [116, 163] on span at bounding box center [119, 165] width 7 height 11
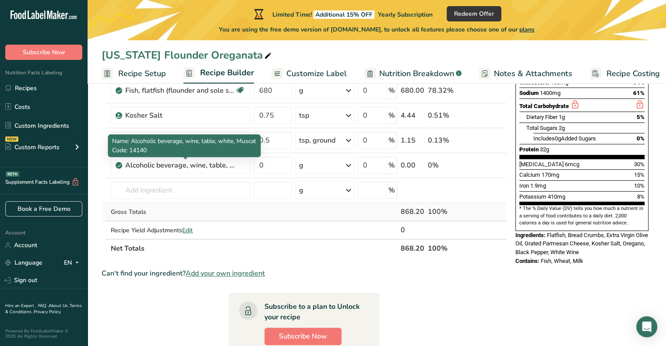
drag, startPoint x: 135, startPoint y: 166, endPoint x: 298, endPoint y: 219, distance: 171.0
click at [329, 233] on td at bounding box center [324, 231] width 63 height 18
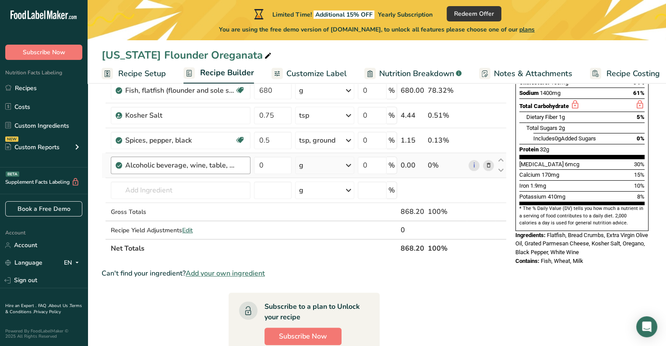
click at [247, 164] on div "Alcoholic beverage, wine, table, white, Muscat" at bounding box center [181, 166] width 140 height 18
drag, startPoint x: 236, startPoint y: 164, endPoint x: 73, endPoint y: 166, distance: 163.4
click at [73, 166] on div ".a-20{fill:#fff;} Subscribe Now Nutrition Facts Labeling Recipes Costs Custom I…" at bounding box center [333, 181] width 666 height 713
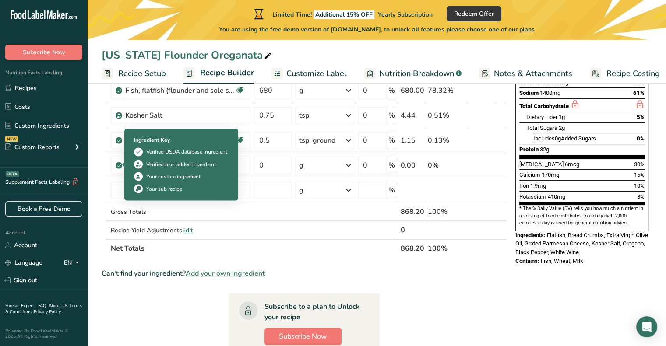
click at [176, 167] on div "Verified user added ingredient" at bounding box center [181, 164] width 70 height 8
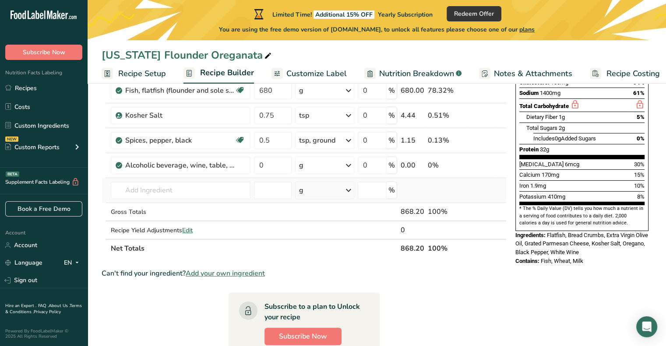
drag, startPoint x: 339, startPoint y: 194, endPoint x: 273, endPoint y: 179, distance: 67.9
click at [339, 194] on div "g" at bounding box center [324, 191] width 59 height 18
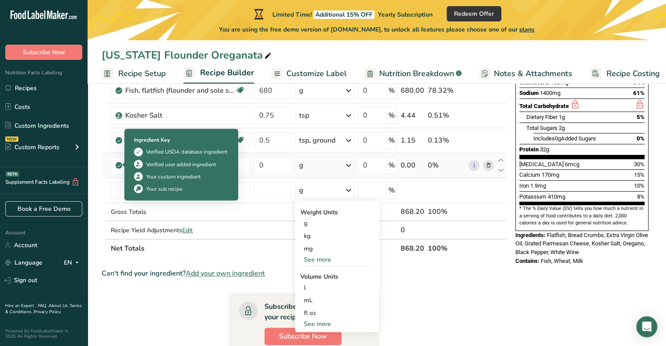
click at [117, 166] on icon at bounding box center [118, 166] width 5 height 8
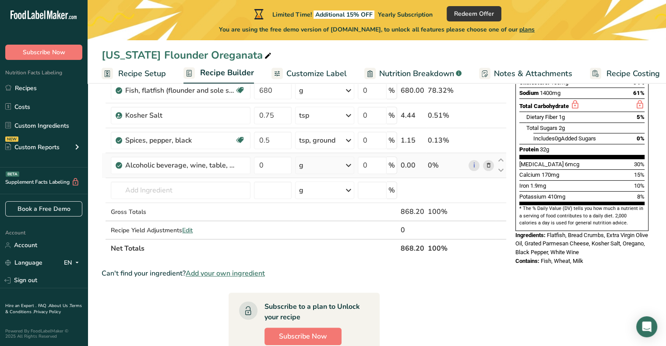
click at [487, 166] on icon at bounding box center [488, 165] width 6 height 9
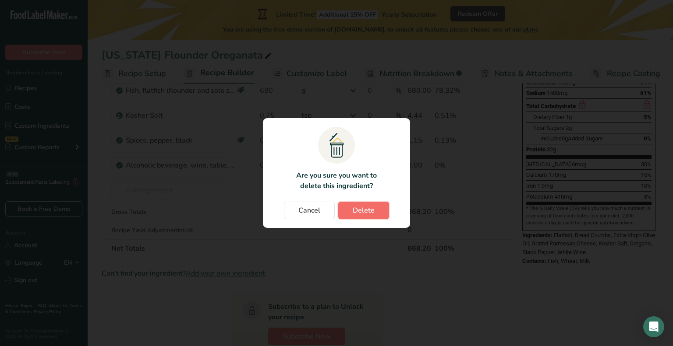
click at [359, 212] on span "Delete" at bounding box center [364, 210] width 22 height 11
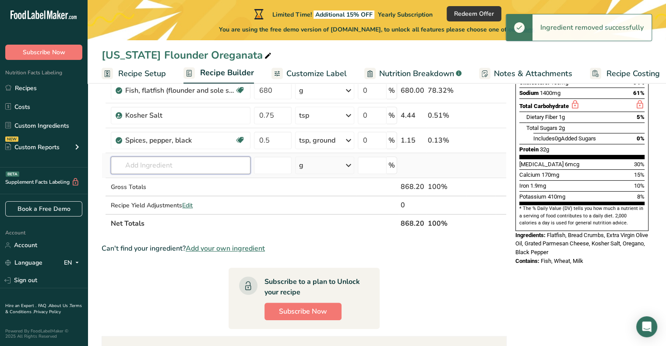
click at [142, 169] on input "text" at bounding box center [181, 166] width 140 height 18
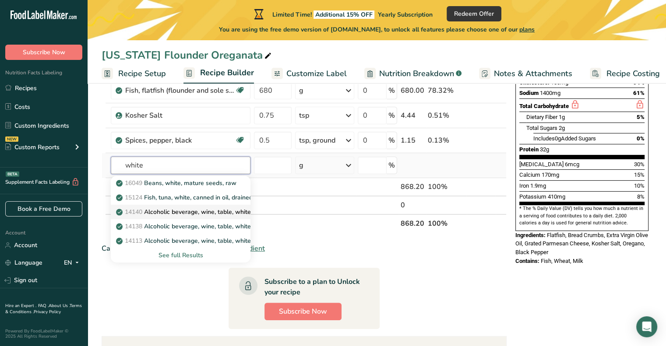
type input "white"
click at [233, 211] on p "14140 Alcoholic beverage, wine, table, white, Muscat" at bounding box center [196, 212] width 157 height 9
type input "Alcoholic beverage, wine, table, white, Muscat"
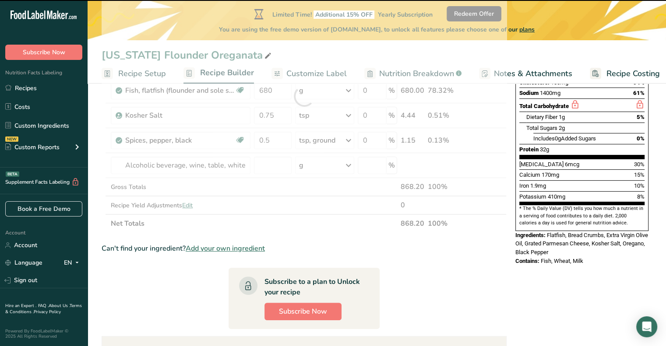
type input "0"
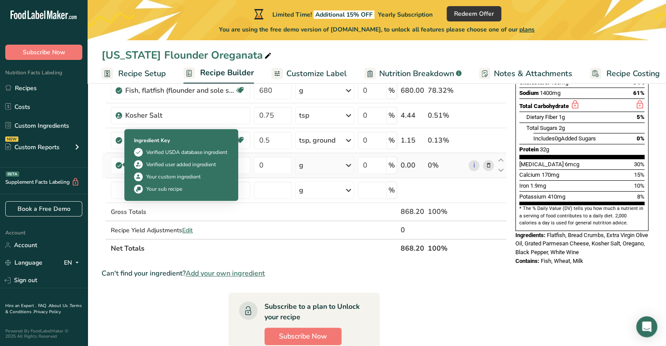
click at [118, 163] on icon at bounding box center [118, 166] width 5 height 8
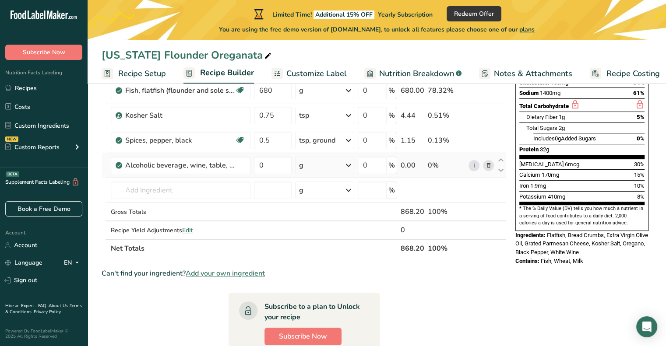
click at [487, 164] on icon at bounding box center [488, 165] width 6 height 9
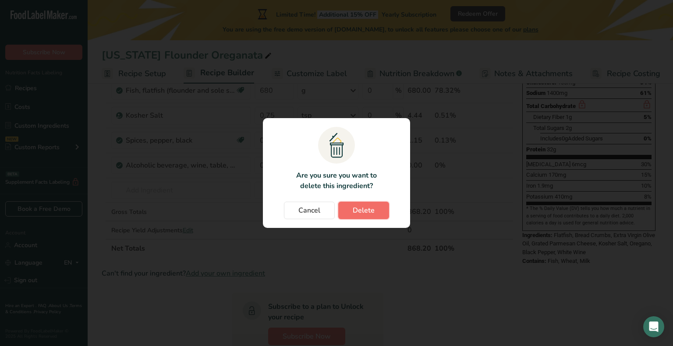
click at [359, 207] on span "Delete" at bounding box center [364, 210] width 22 height 11
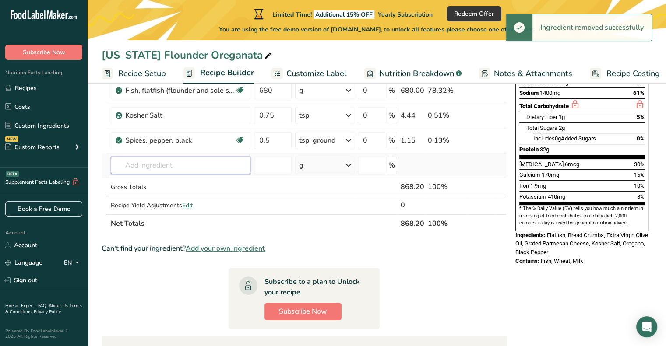
click at [147, 164] on input "text" at bounding box center [181, 166] width 140 height 18
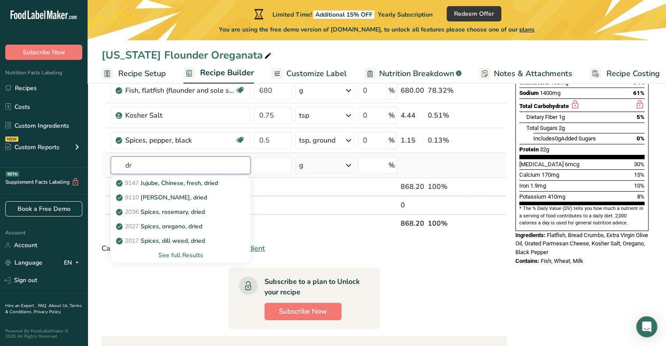
type input "d"
type input "white wine,"
click at [172, 252] on div "See full Results" at bounding box center [181, 255] width 126 height 9
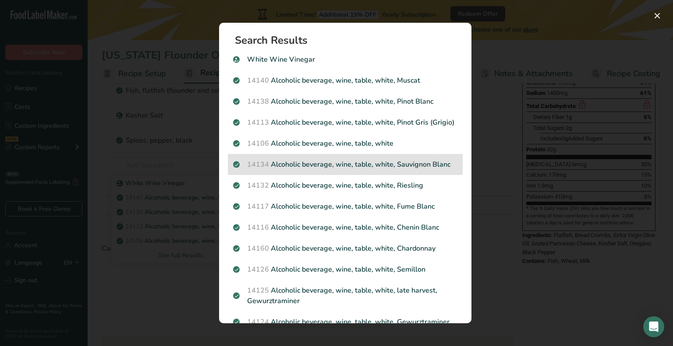
click at [315, 170] on p "14134 Alcoholic beverage, wine, table, white, Sauvignon Blanc" at bounding box center [345, 164] width 224 height 11
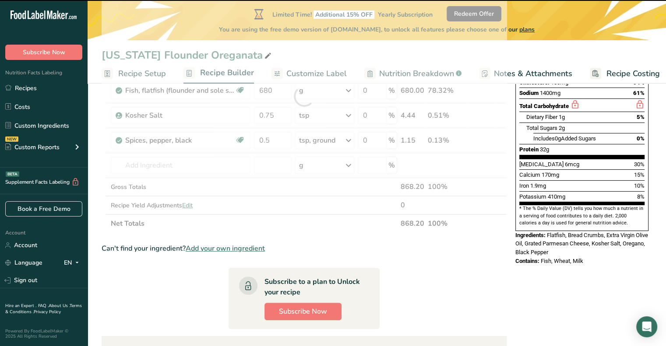
type input "0"
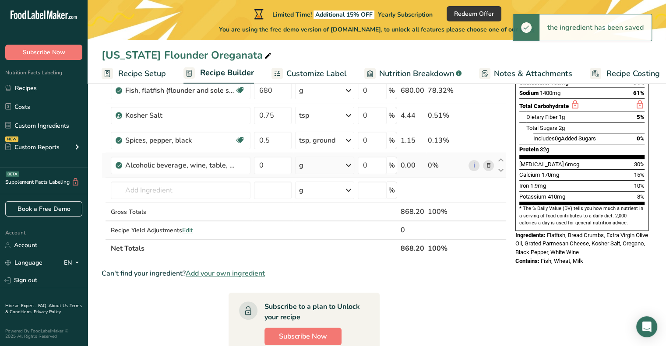
click at [352, 162] on icon at bounding box center [348, 166] width 11 height 16
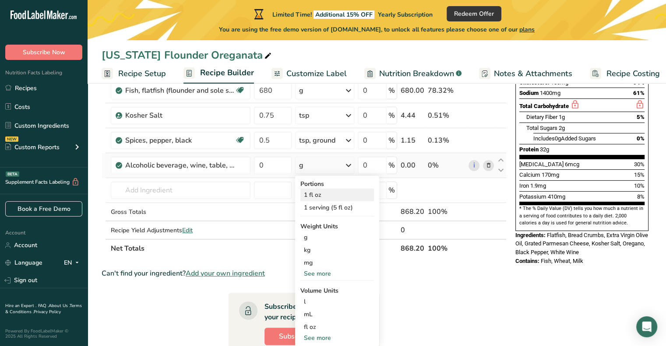
click at [315, 193] on div "1 fl oz" at bounding box center [337, 195] width 74 height 13
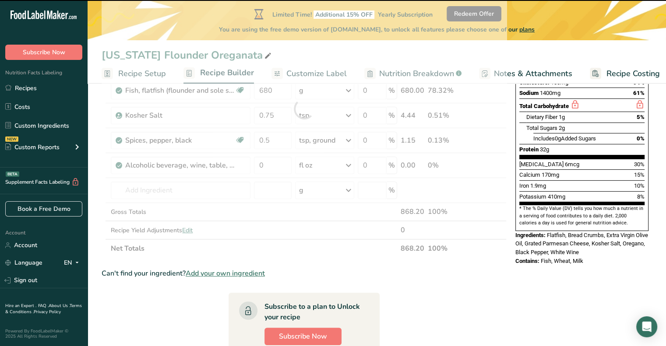
click at [272, 163] on div at bounding box center [304, 109] width 405 height 298
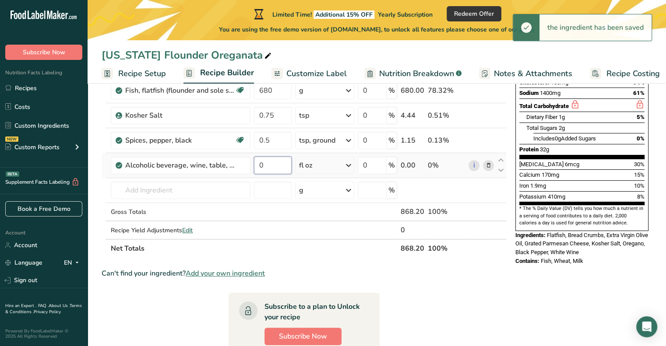
click at [267, 165] on input "0" at bounding box center [272, 166] width 37 height 18
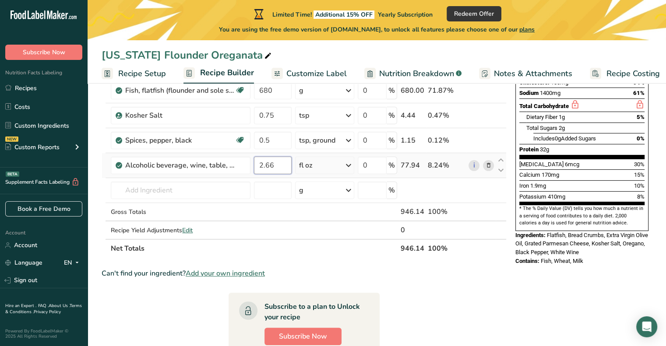
type input "2.66"
click at [121, 189] on div "Ingredient * Amount * Unit * Waste * .a-a{fill:#347362;}.b-a{fill:#fff;} Grams …" at bounding box center [304, 109] width 405 height 298
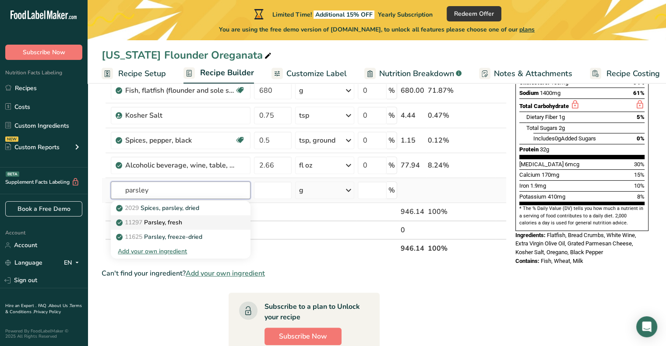
type input "parsley"
click at [165, 225] on p "11297 [GEOGRAPHIC_DATA], fresh" at bounding box center [150, 222] width 64 height 9
type input "Parsley, fresh"
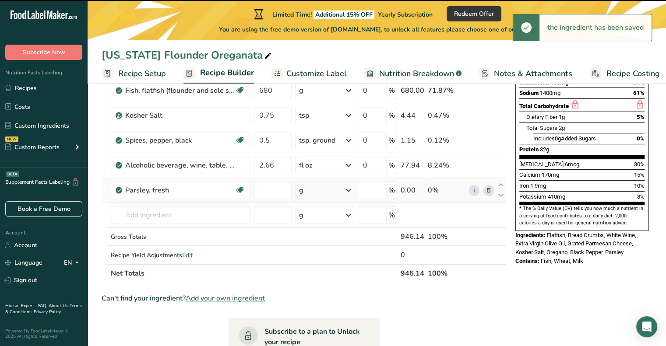
type input "0"
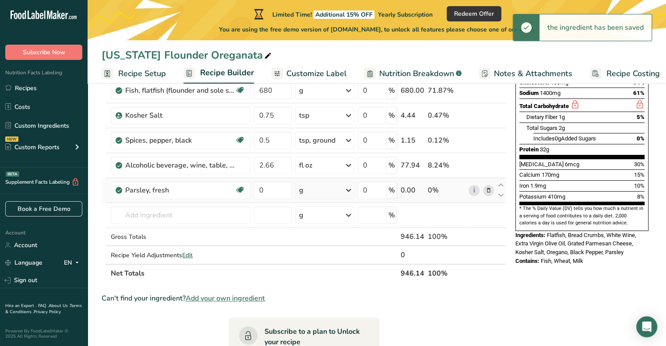
click at [350, 189] on icon at bounding box center [348, 191] width 11 height 16
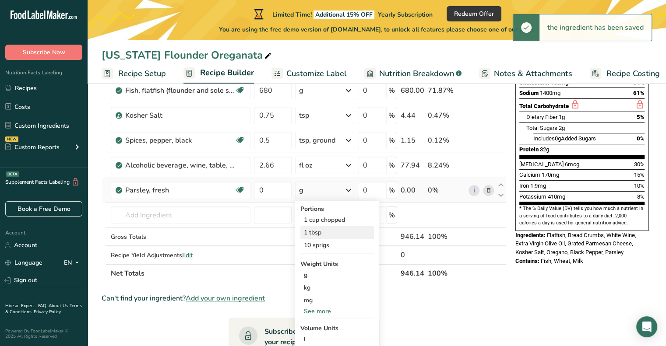
click at [313, 234] on div "1 tbsp" at bounding box center [337, 232] width 74 height 13
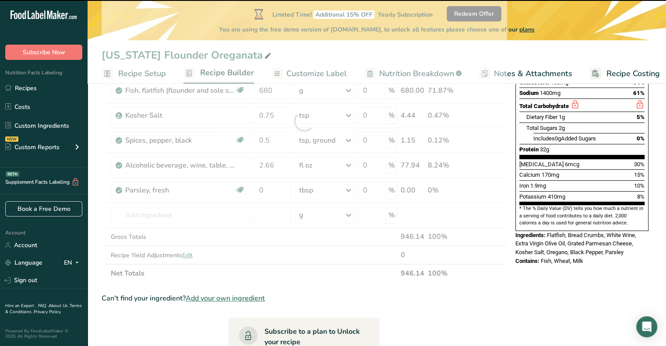
click at [273, 189] on div at bounding box center [304, 121] width 405 height 323
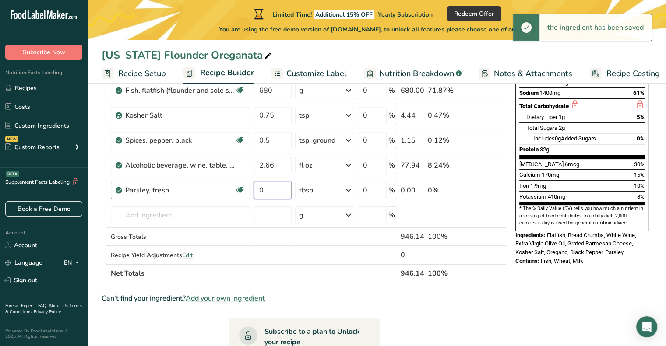
drag, startPoint x: 262, startPoint y: 187, endPoint x: 244, endPoint y: 187, distance: 18.4
click at [244, 187] on tr "Parsley, fresh Source of Antioxidants Dairy free Gluten free Vegan Vegetarian S…" at bounding box center [304, 190] width 404 height 25
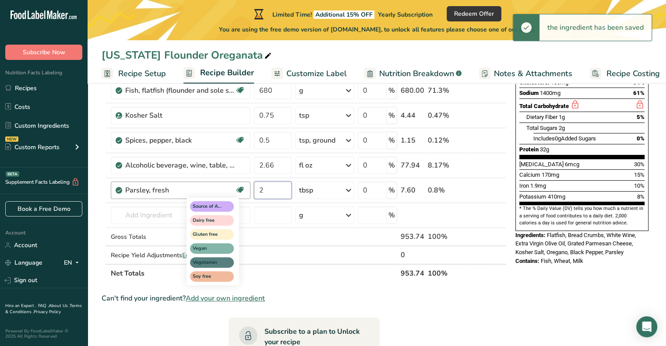
type input "2"
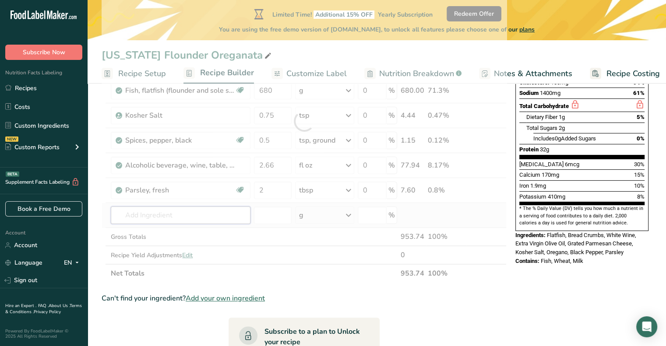
click at [170, 219] on div "Ingredient * Amount * Unit * Waste * .a-a{fill:#347362;}.b-a{fill:#fff;} Grams …" at bounding box center [304, 121] width 405 height 323
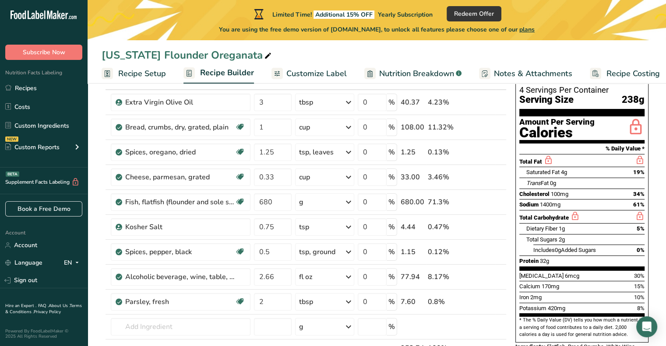
scroll to position [65, 0]
